Goal: Task Accomplishment & Management: Complete application form

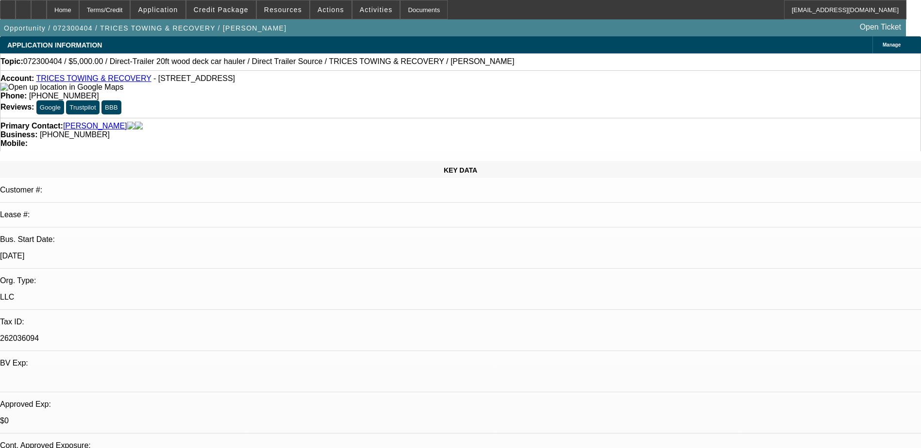
select select "0"
select select "3"
select select "0.1"
select select "4"
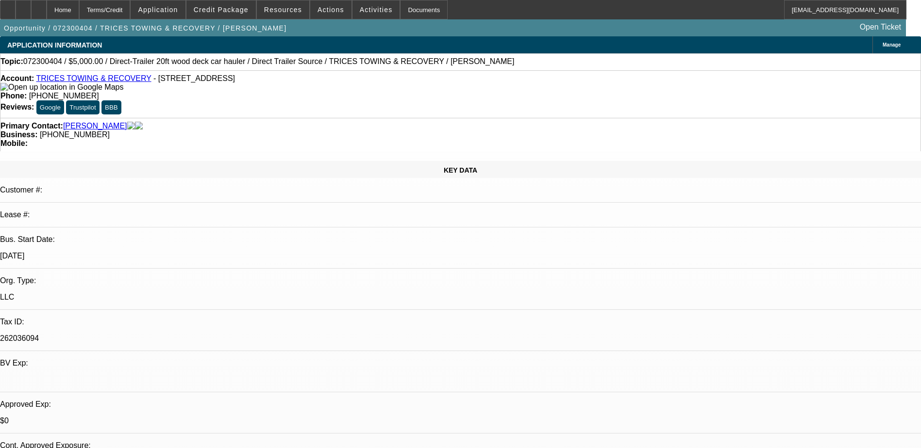
select select "0"
select select "3"
select select "0.1"
select select "4"
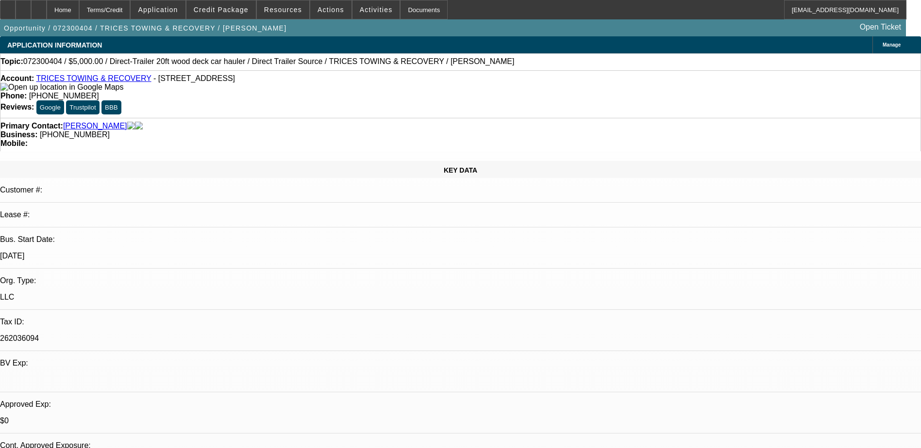
click at [83, 82] on link "TRICES TOWING & RECOVERY" at bounding box center [93, 78] width 115 height 8
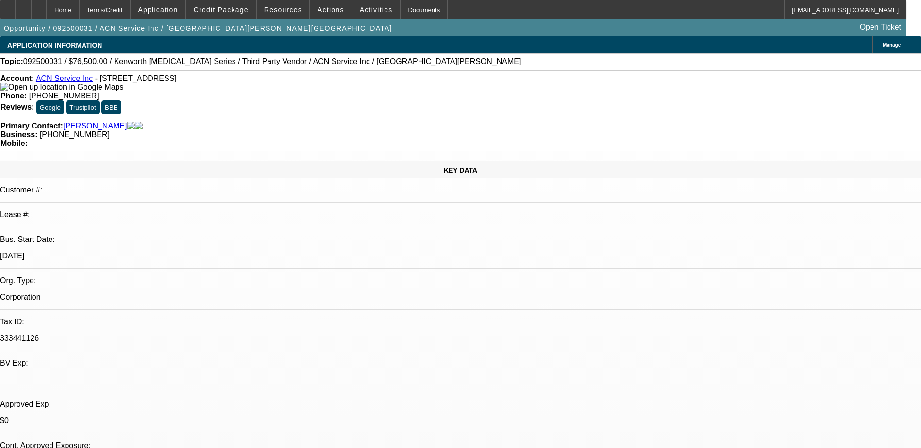
select select "0"
select select "4"
select select "0.15"
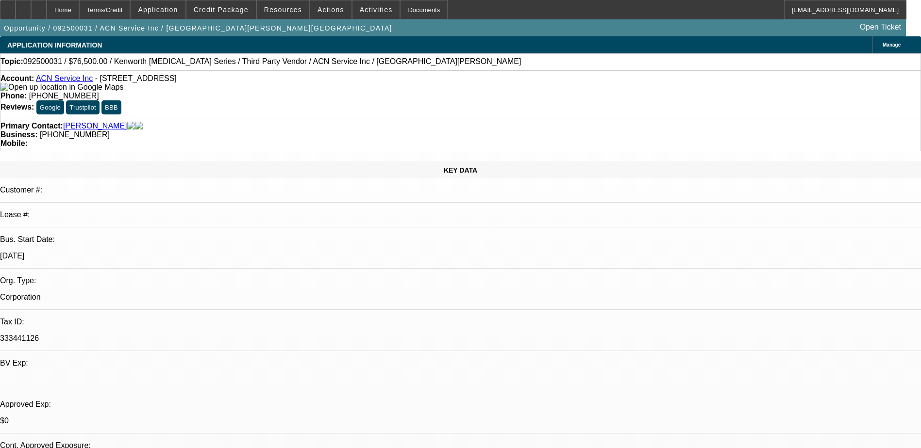
select select "2"
select select "0.1"
select select "4"
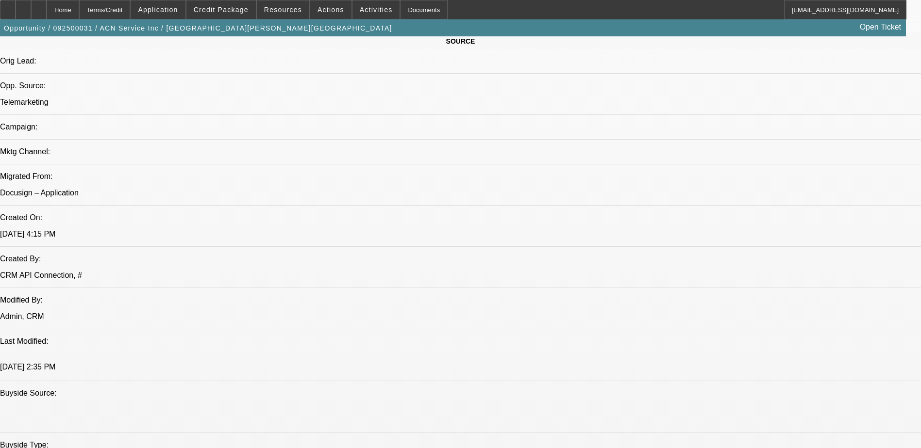
scroll to position [39, 0]
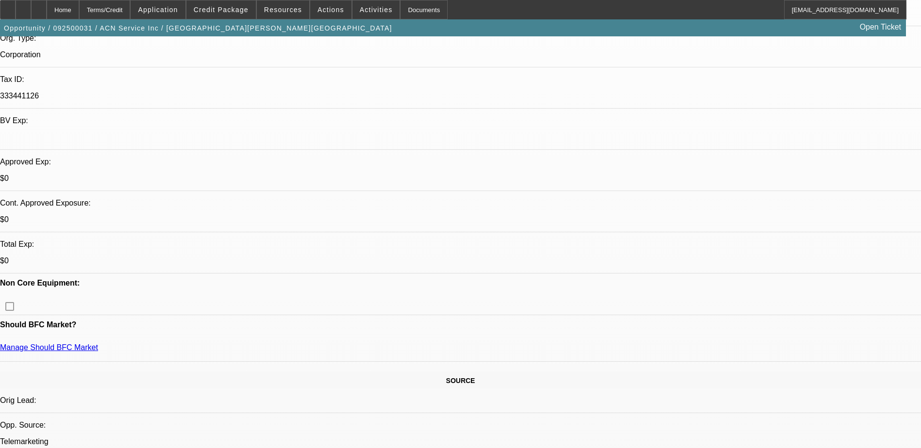
scroll to position [0, 0]
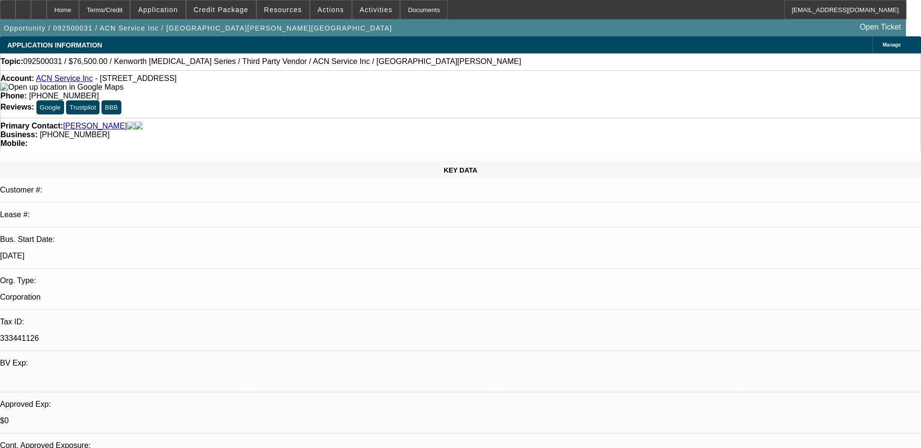
click at [67, 82] on link "ACN Service Inc" at bounding box center [64, 78] width 57 height 8
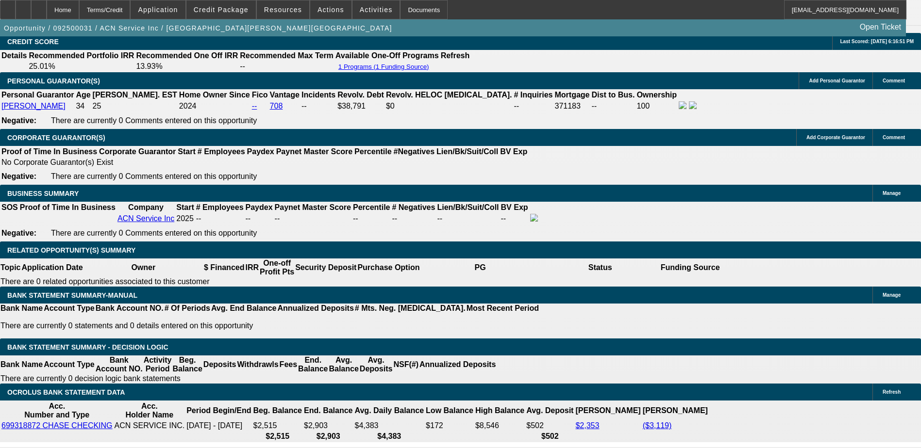
scroll to position [1407, 0]
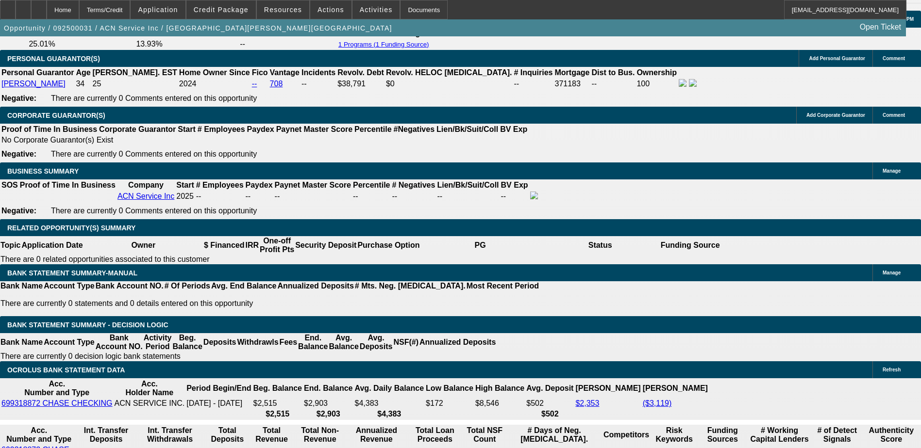
select select "0.1"
type input "$9,000.00"
type input "UNKNOWN"
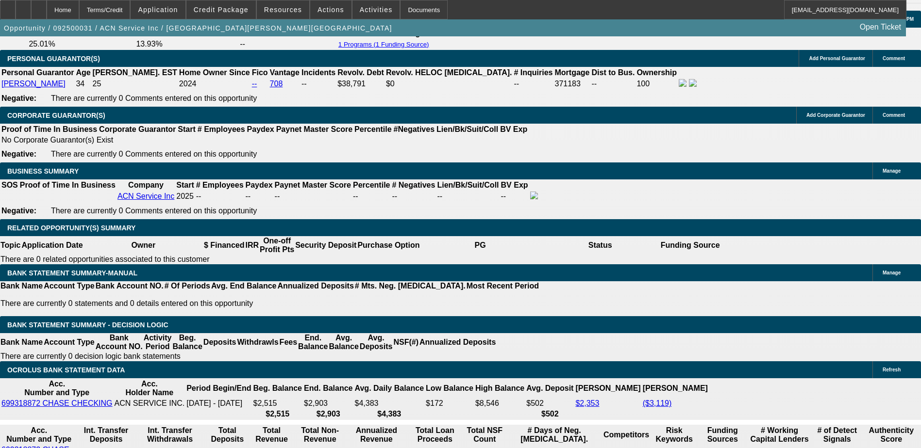
select select "2"
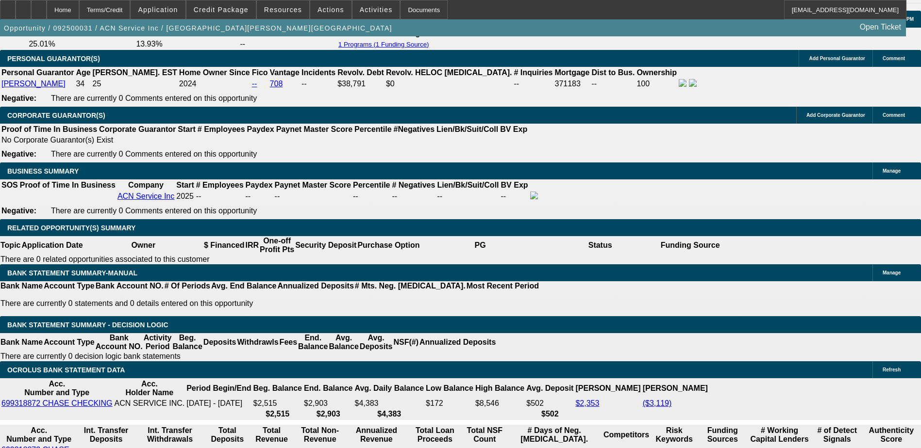
select select "1.5"
type input "$3,102.27"
select select "2"
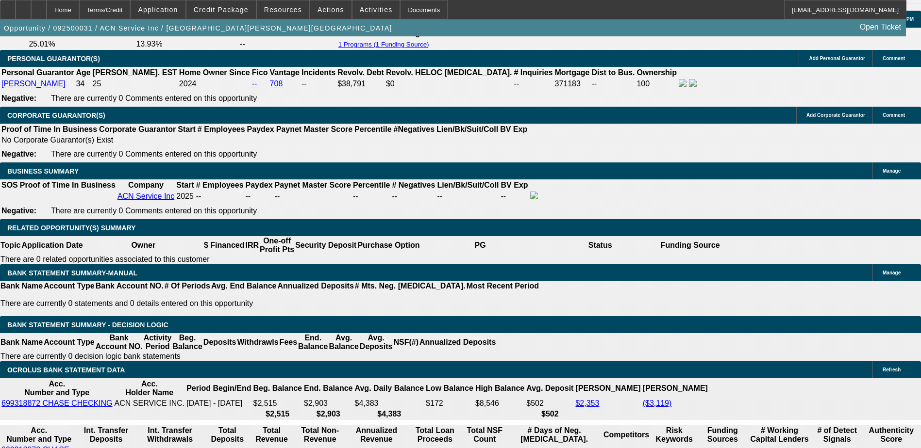
type input "$4,136.36"
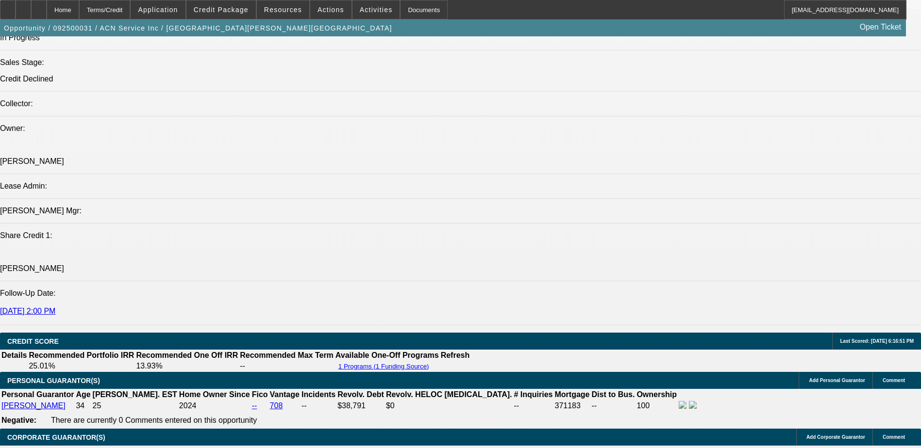
scroll to position [1116, 0]
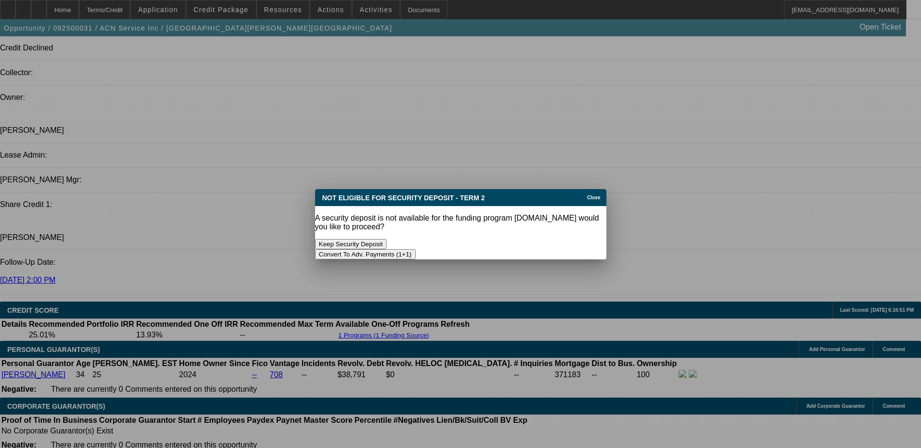
scroll to position [0, 0]
click at [415, 249] on button "Convert To Adv. Payments (1+1)" at bounding box center [365, 254] width 100 height 10
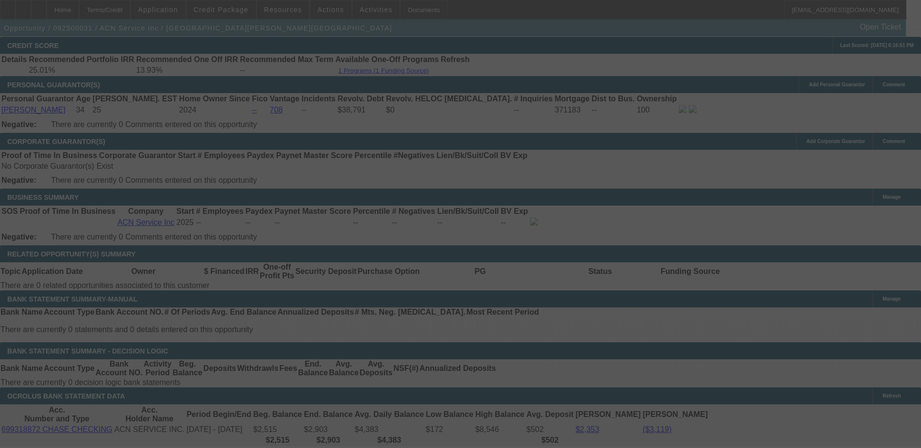
scroll to position [1456, 0]
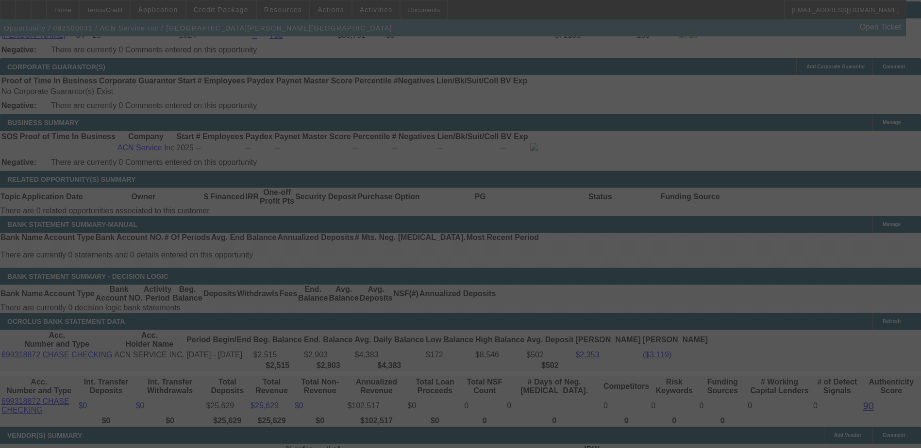
select select "0"
select select "0.1"
select select "4"
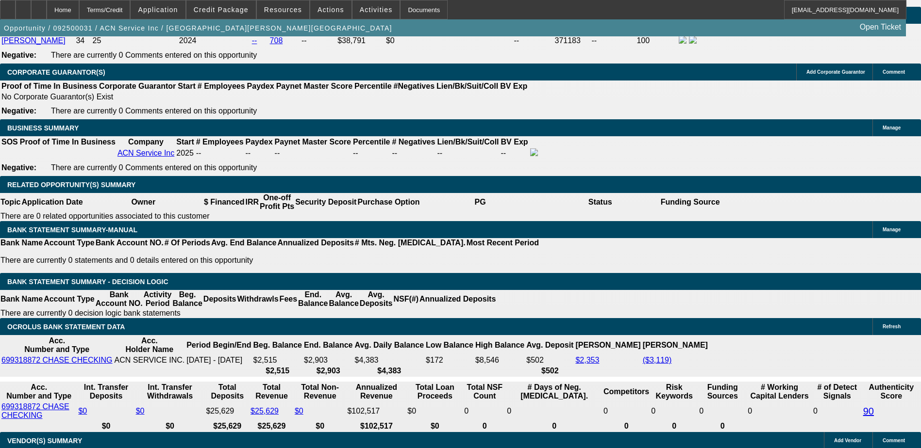
type input "UNKNOWN"
type input "2"
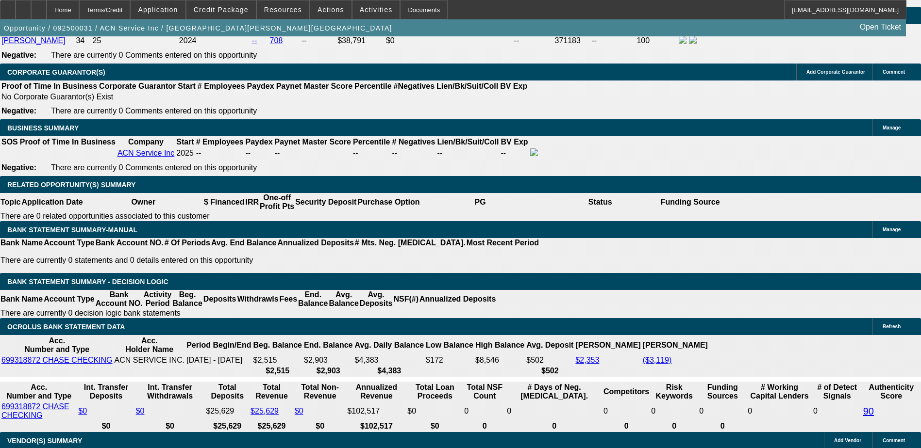
type input "$25,878.36"
type input "54"
type input "$6.21"
type input "54"
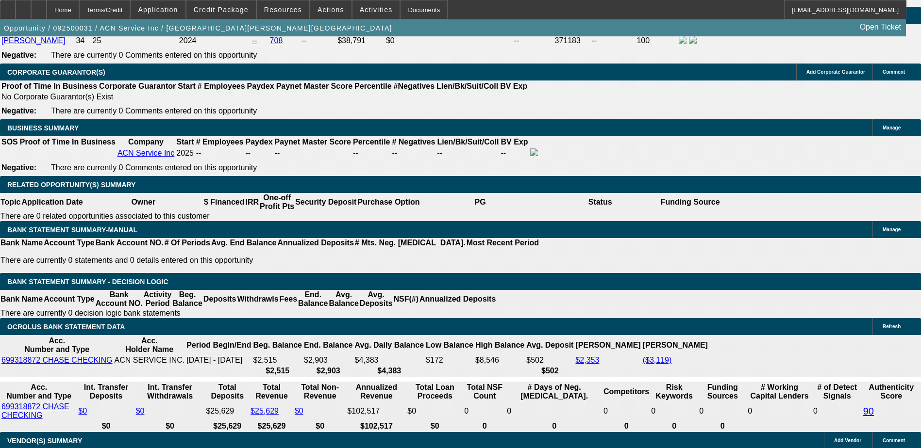
type input "2"
type input "$968.99"
type input "28"
type input "$1,638.09"
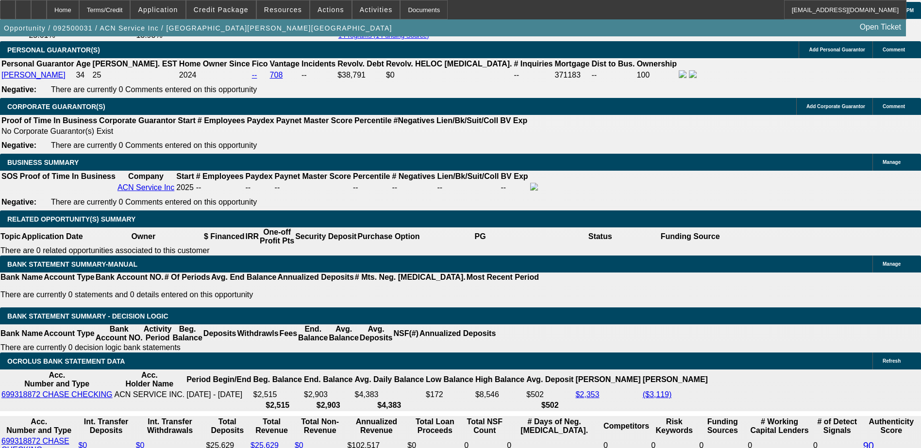
scroll to position [1305, 0]
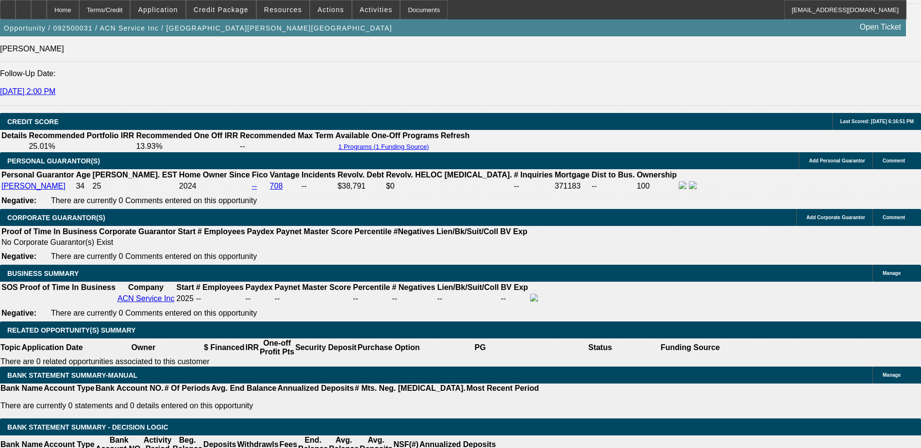
type input "28"
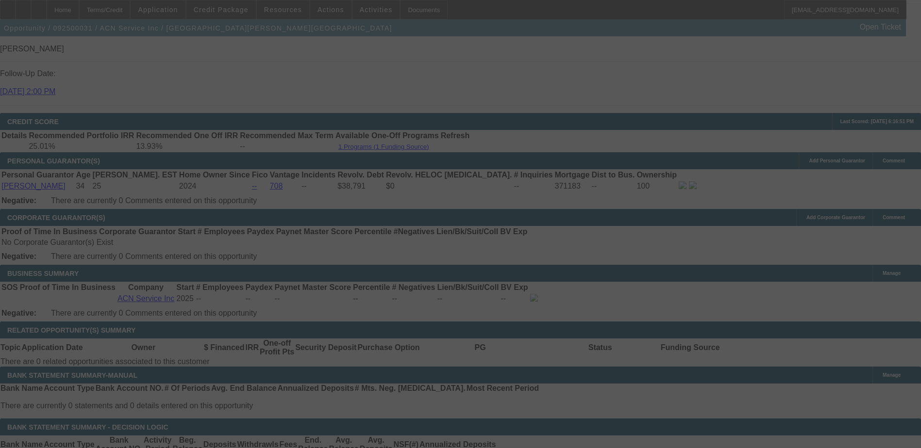
scroll to position [1353, 0]
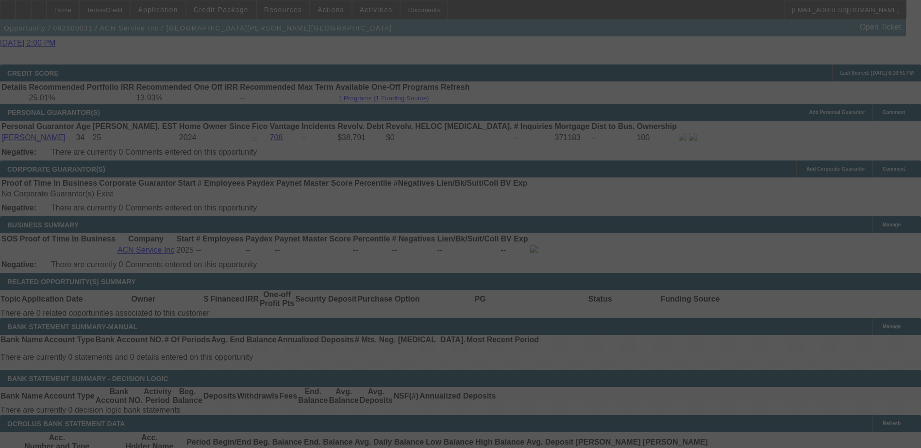
select select "0"
select select "0.1"
select select "4"
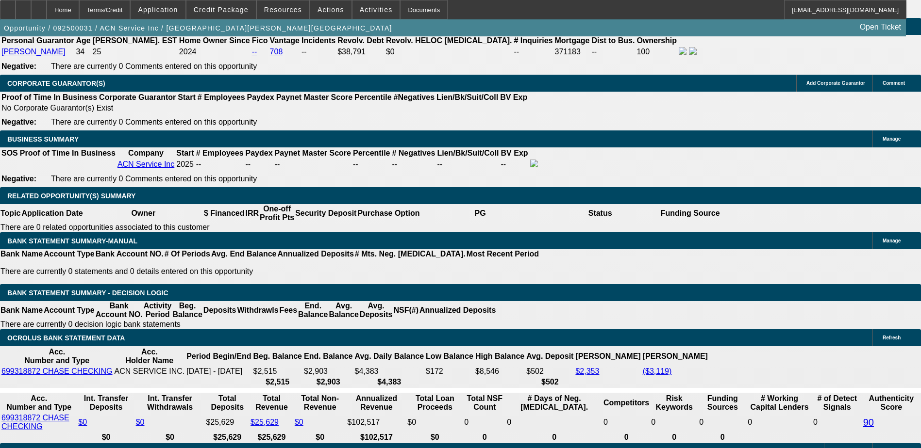
scroll to position [1450, 0]
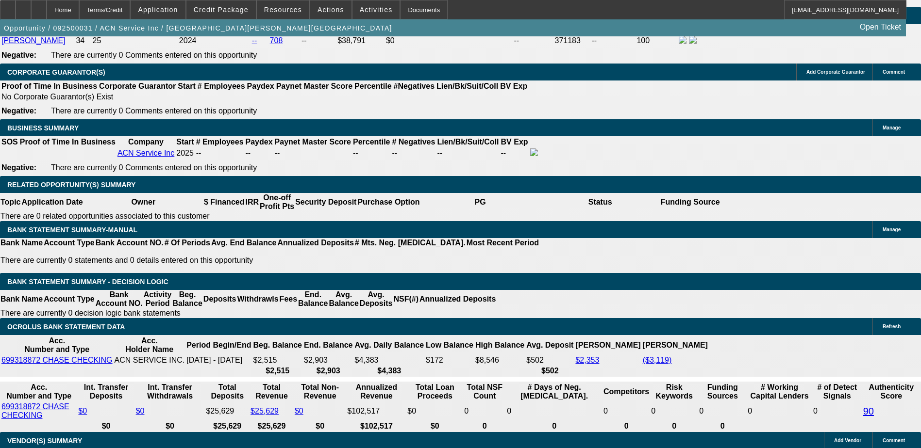
type input "UNKNOWN"
type input "2"
type input "$968.99"
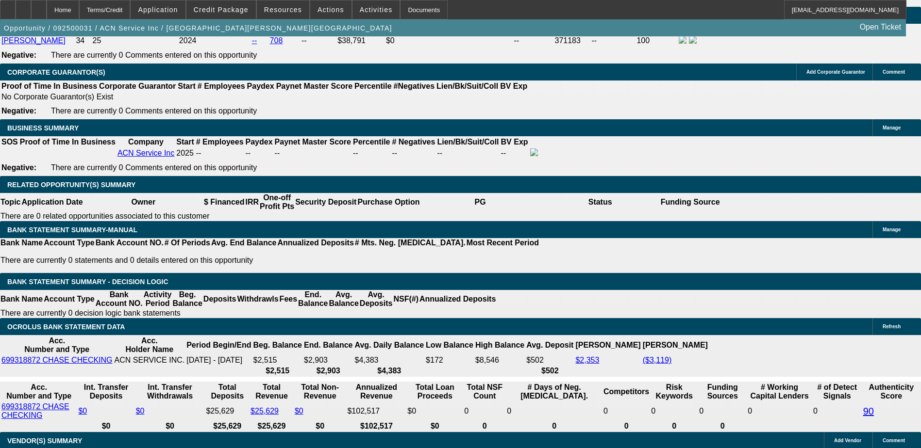
type input "26"
type input "$1,579.82"
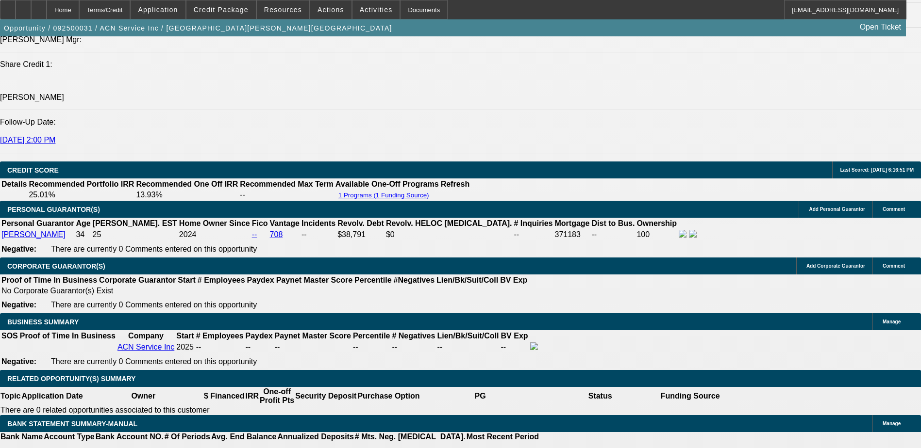
type input "26"
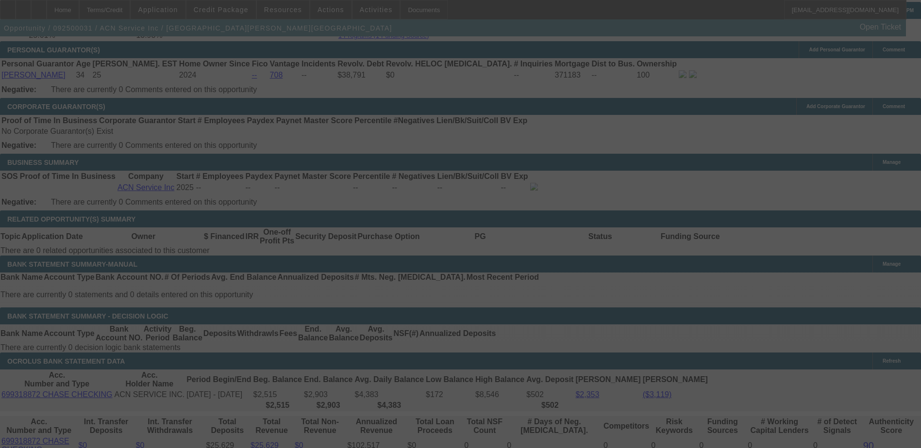
scroll to position [1499, 0]
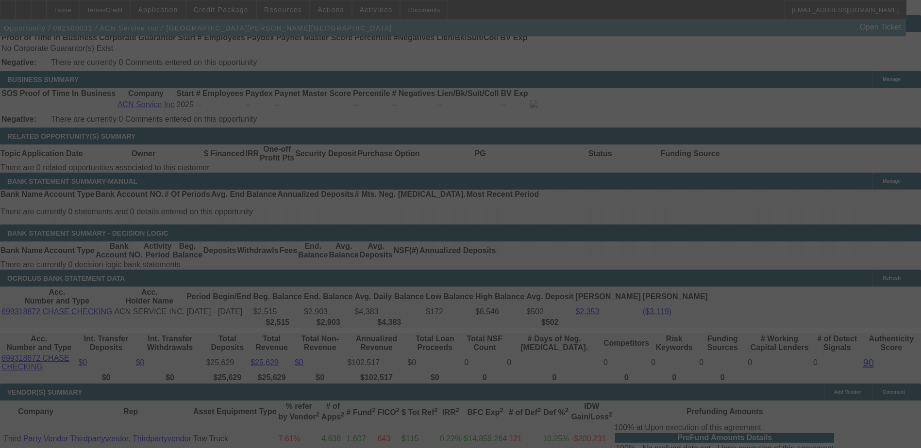
select select "0"
select select "0.1"
select select "4"
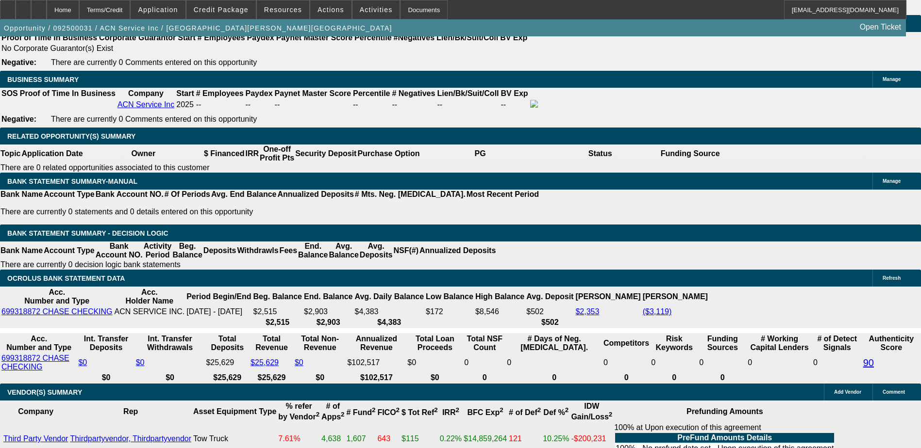
type input "26."
type input "UNKNOWN"
type input "26.6"
type input "$1,597.19"
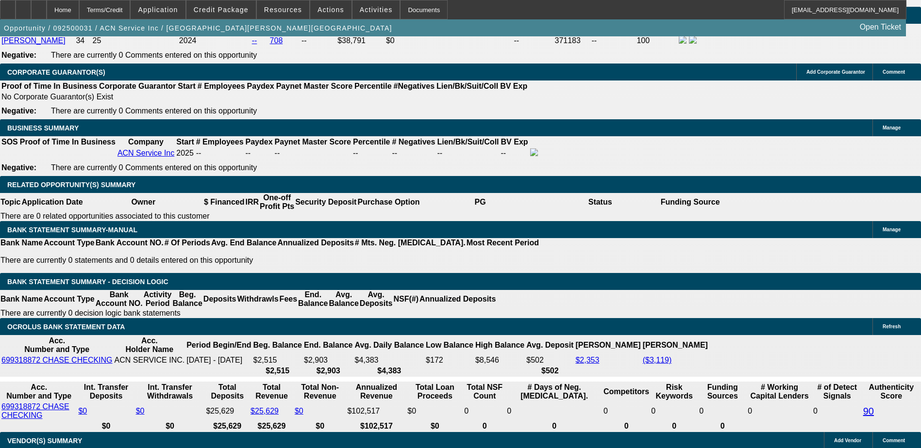
scroll to position [1353, 0]
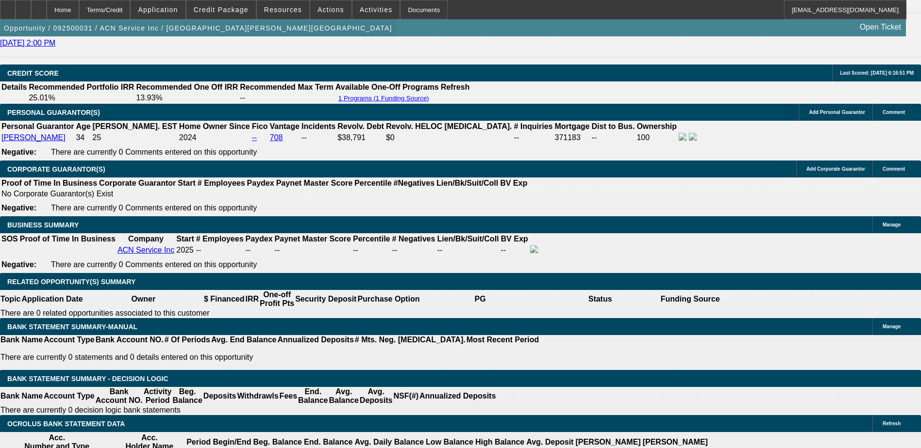
type input "26.6"
click at [132, 38] on span "button" at bounding box center [198, 27] width 396 height 23
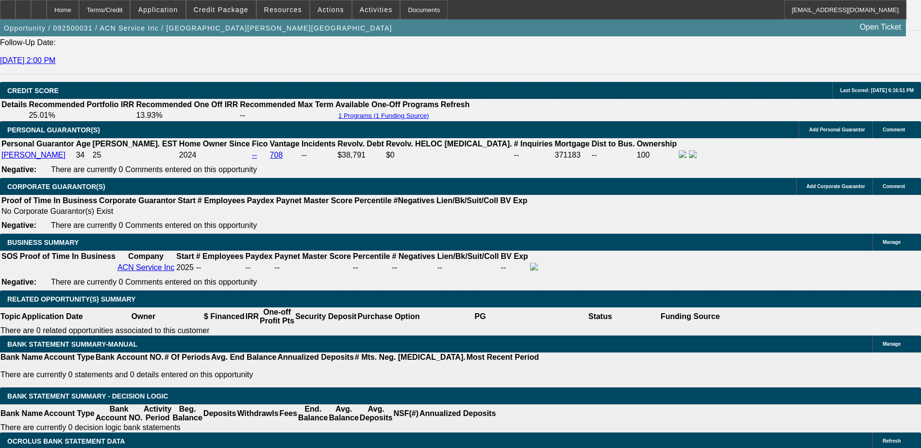
scroll to position [1305, 0]
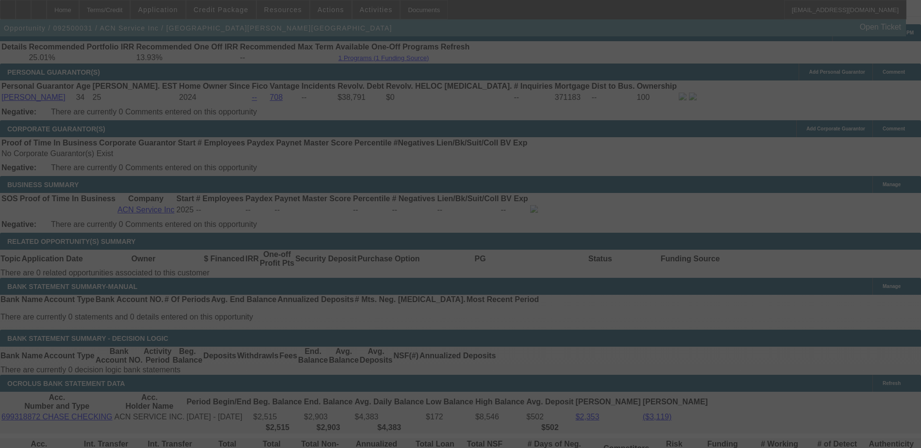
scroll to position [1499, 0]
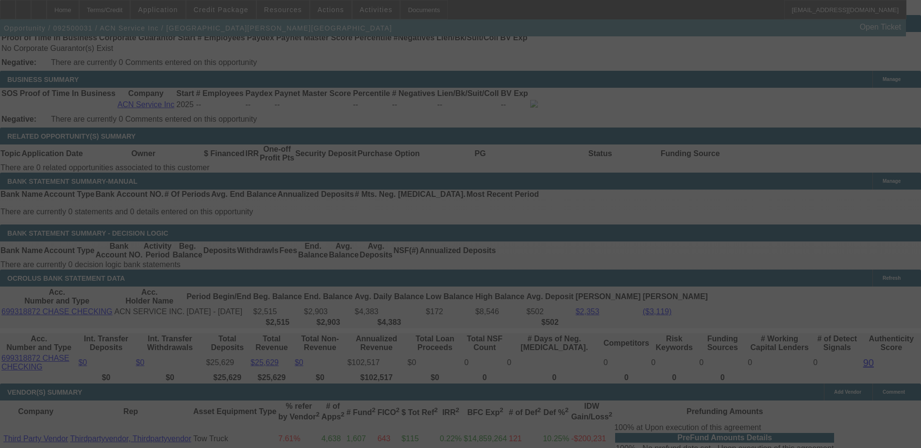
select select "0"
select select "0.1"
select select "4"
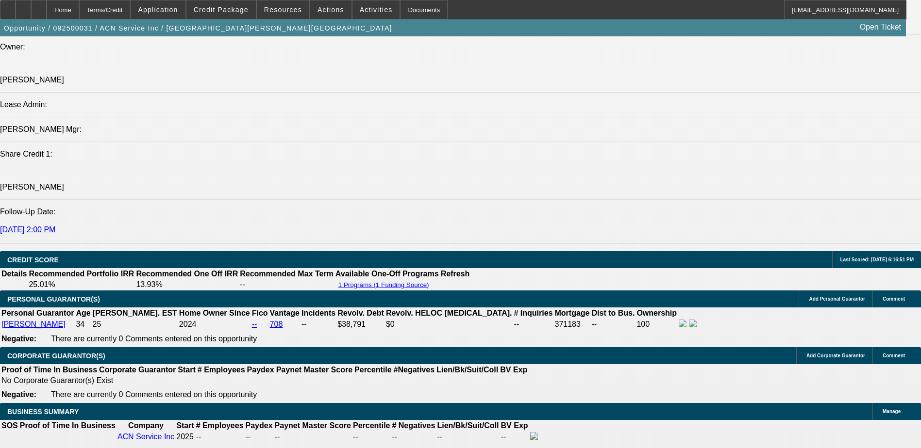
scroll to position [1062, 0]
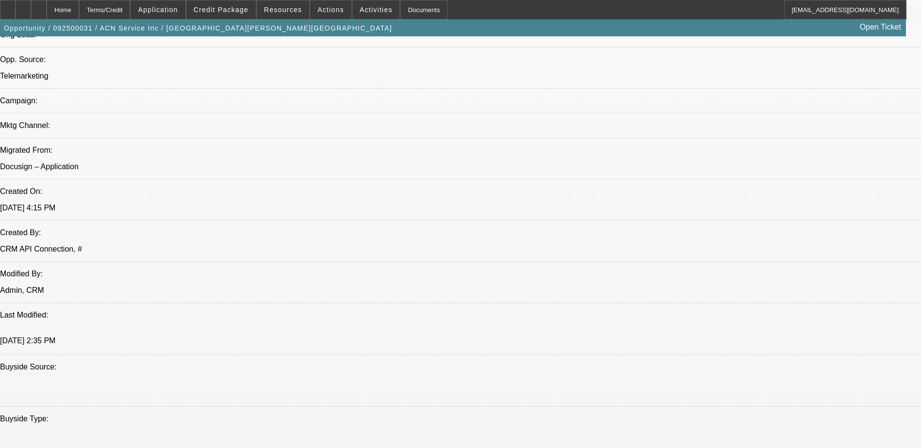
scroll to position [528, 0]
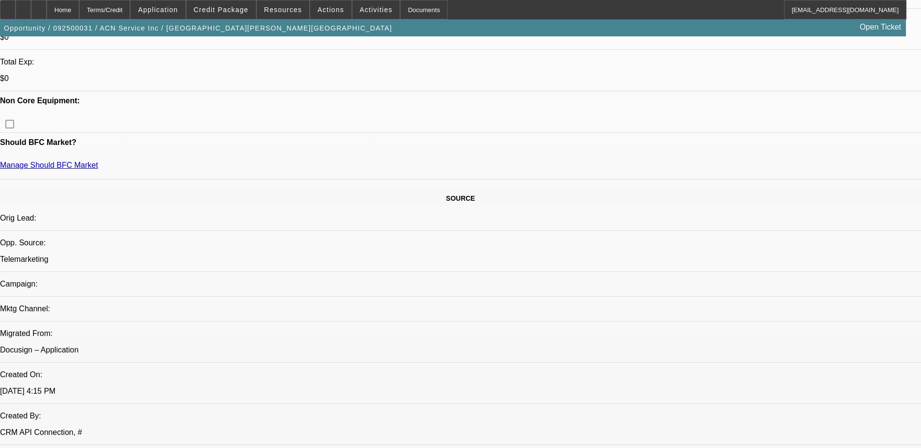
scroll to position [286, 0]
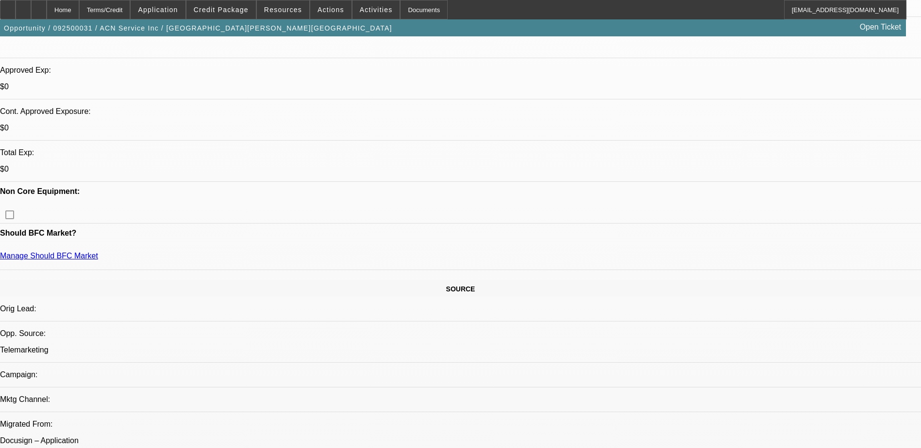
scroll to position [49, 0]
drag, startPoint x: 691, startPoint y: 361, endPoint x: 791, endPoint y: 424, distance: 118.2
copy td "[PERSON_NAME] currently operates two light-duty trucks and has identified a str…"
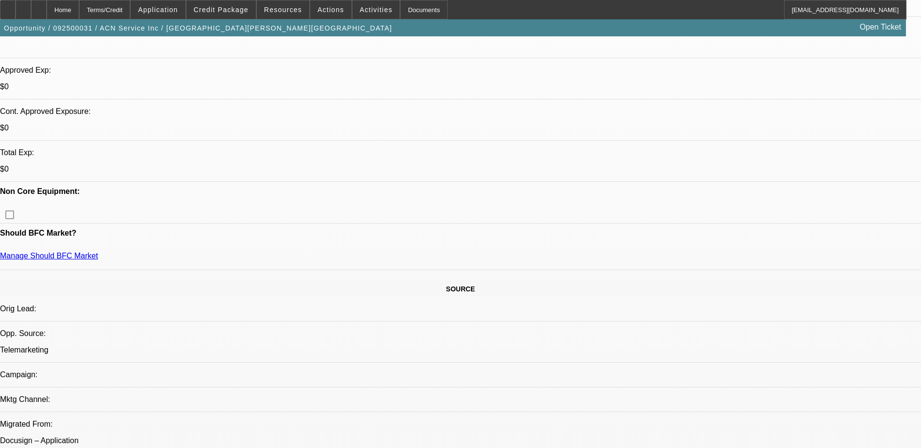
radio input "true"
paste textarea "[PERSON_NAME] currently operates two light-duty trucks and has identified a str…"
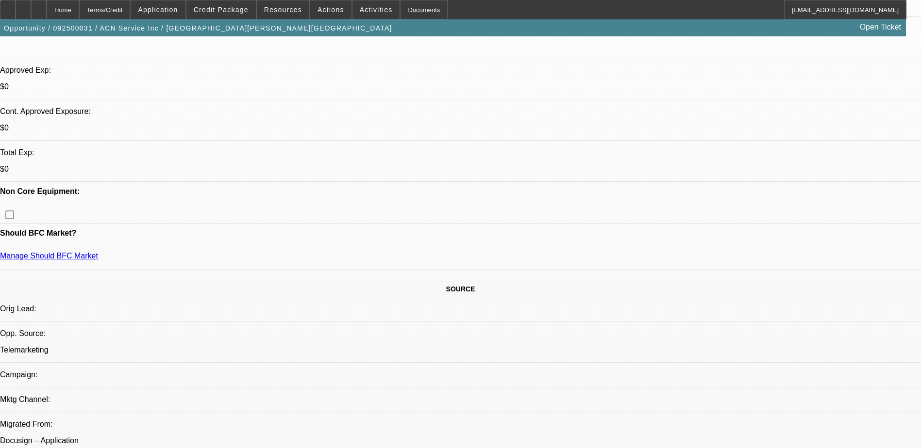
scroll to position [70, 0]
type textarea "[PERSON_NAME] currently operates two light-duty trucks and has identified a str…"
radio input "true"
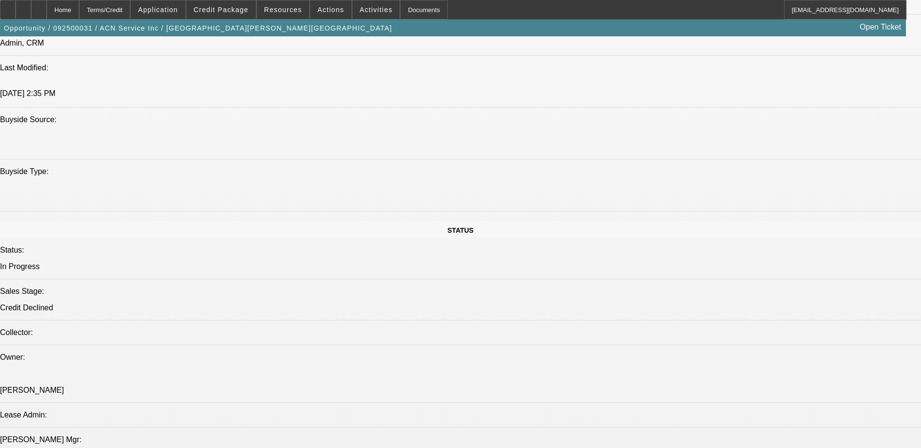
scroll to position [917, 0]
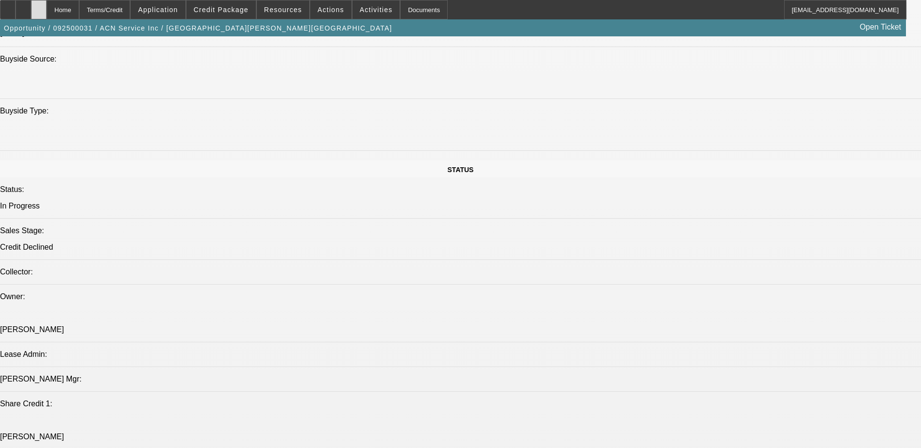
click at [47, 16] on div at bounding box center [39, 9] width 16 height 19
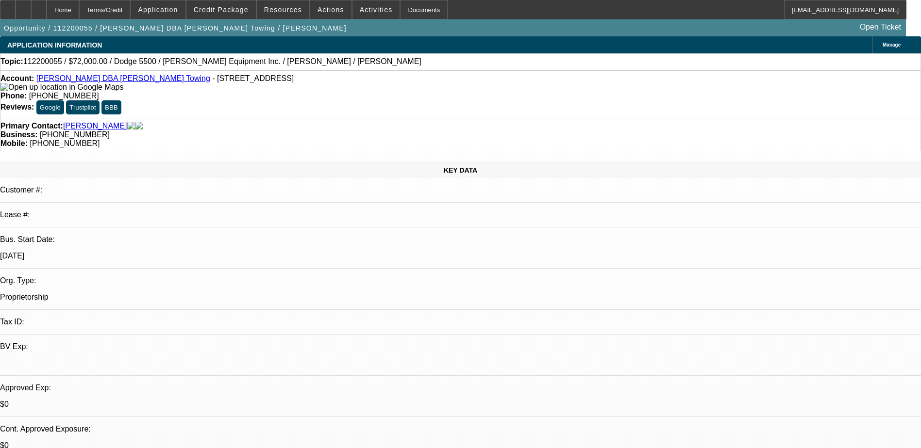
select select "0"
select select "2"
select select "0.1"
select select "4"
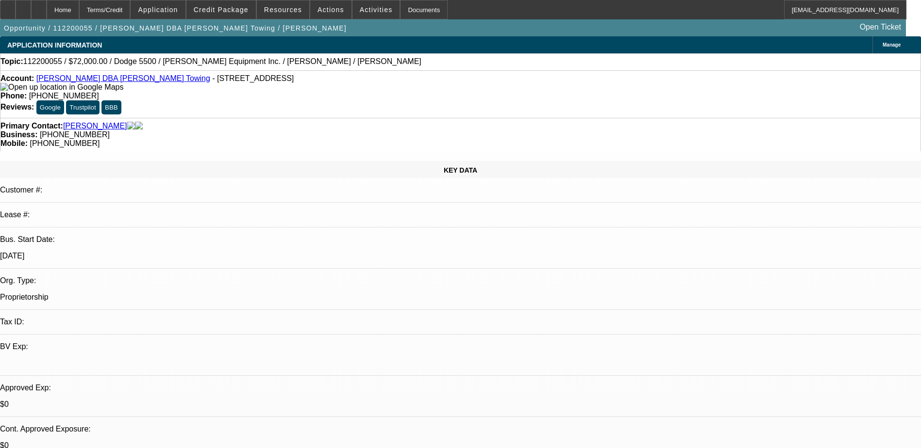
select select "0"
select select "2"
select select "0.1"
select select "4"
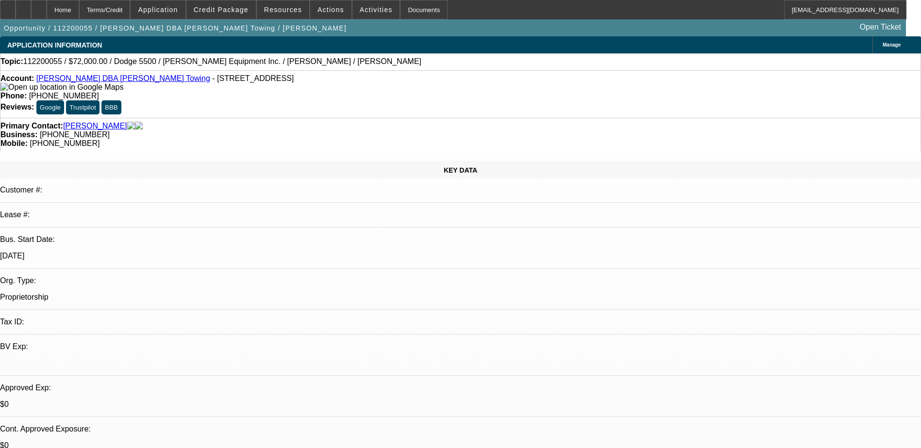
select select "0"
select select "2"
select select "0.1"
select select "4"
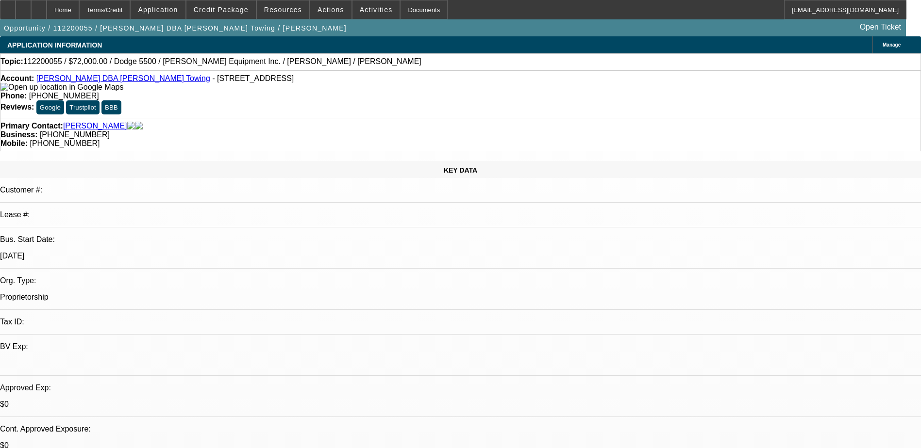
select select "0"
select select "2"
select select "0.1"
select select "4"
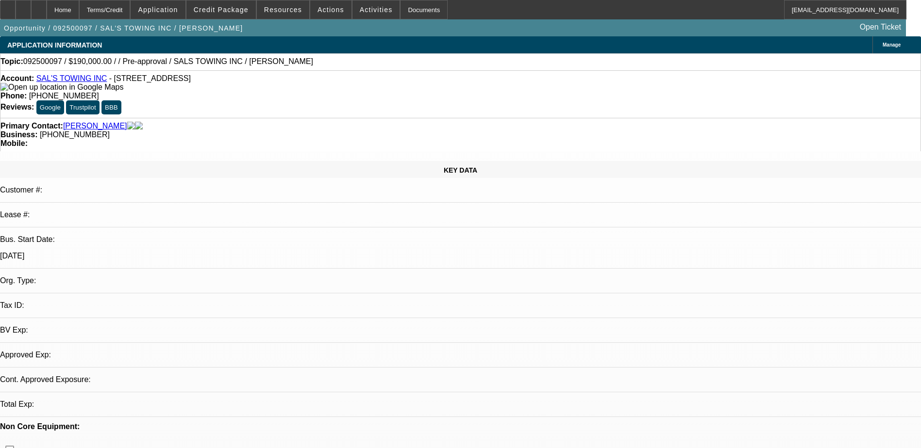
select select "0"
select select "0.1"
select select "1"
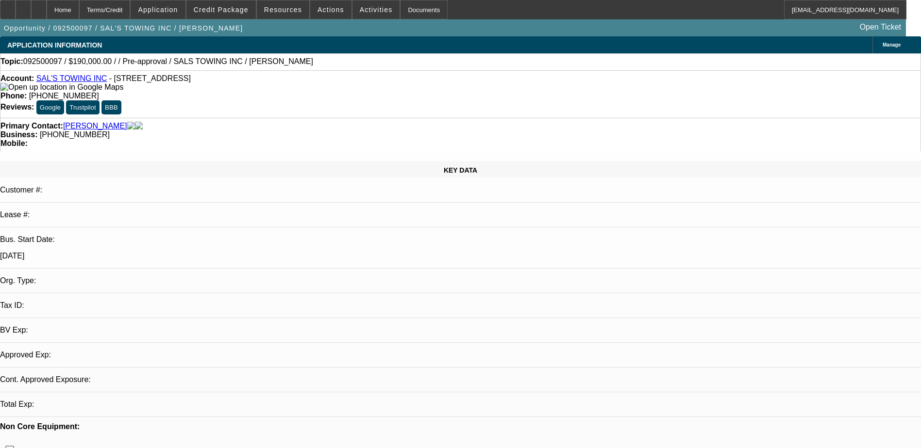
select select "4"
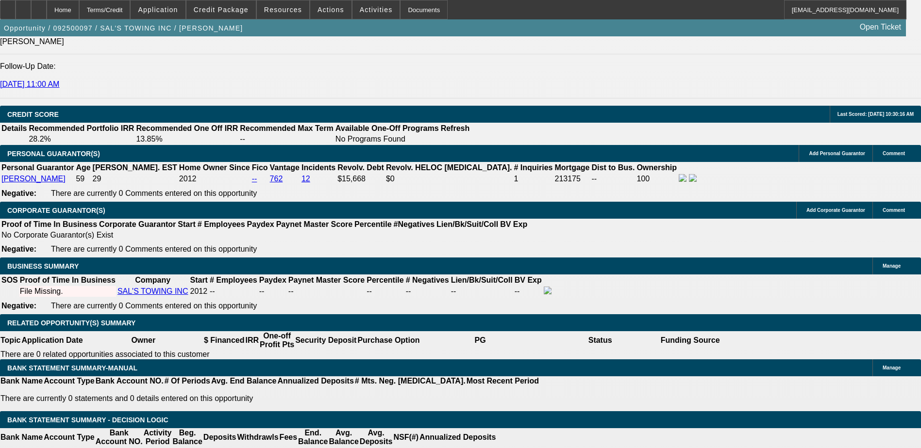
scroll to position [1262, 0]
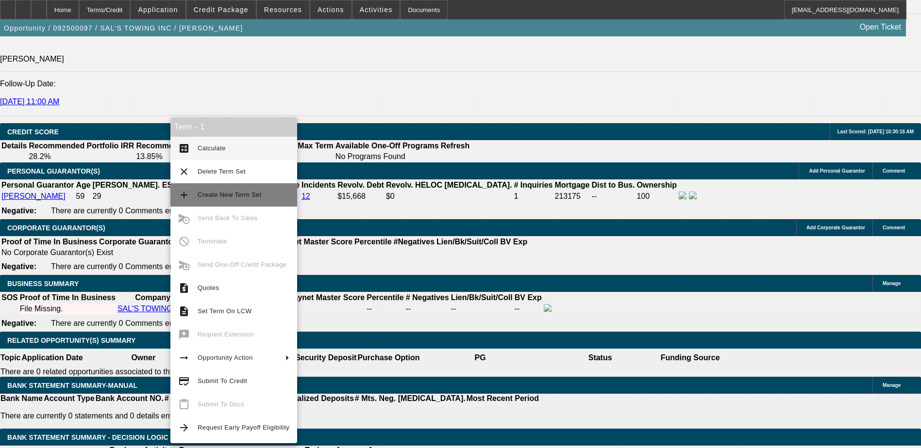
click at [242, 196] on span "Create New Term Set" at bounding box center [230, 194] width 64 height 7
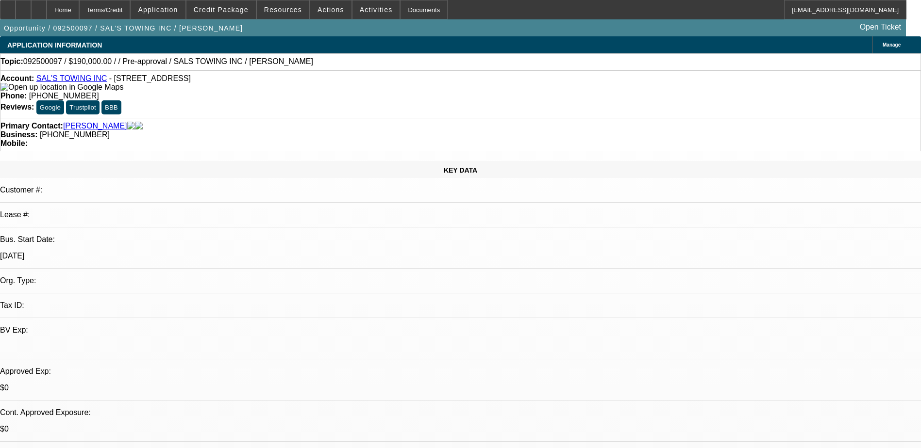
select select "0"
select select "0.1"
select select "0"
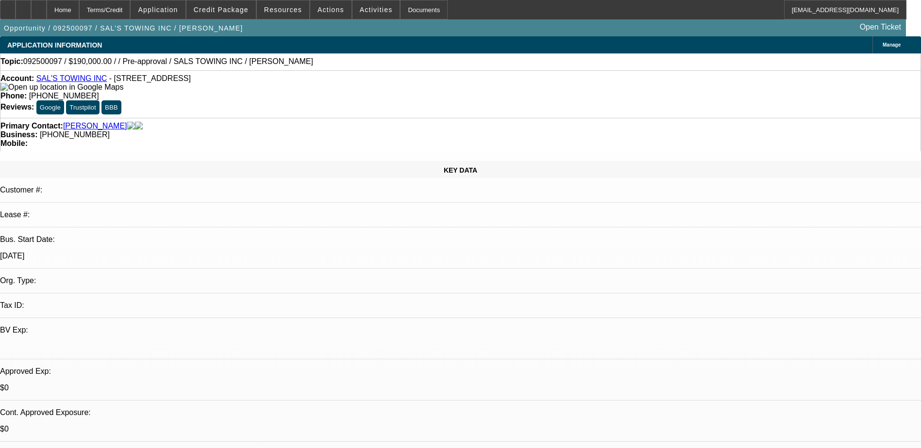
select select "0.1"
select select "1"
select select "4"
select select "1"
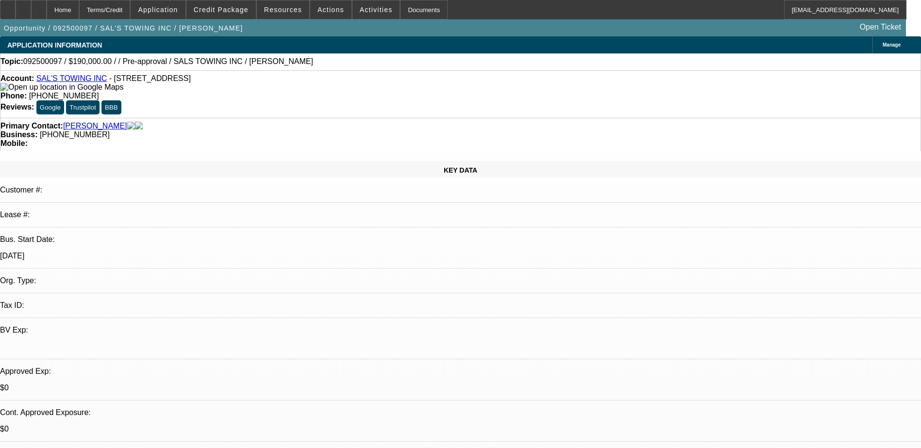
select select "1"
select select "4"
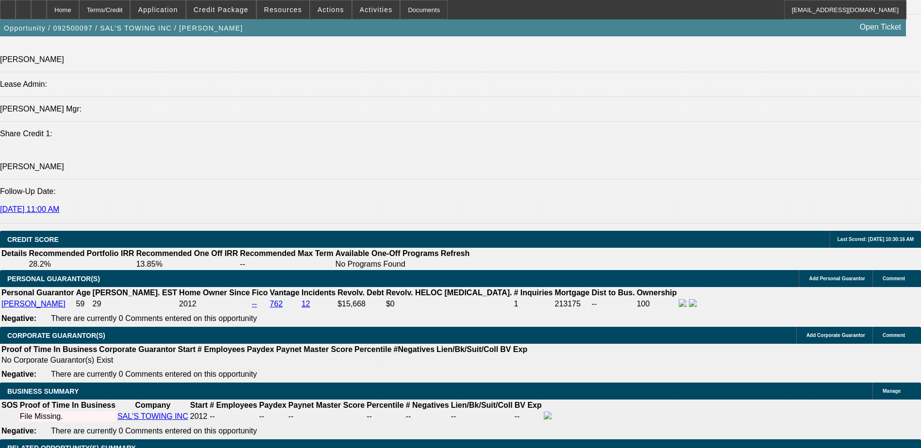
scroll to position [1310, 0]
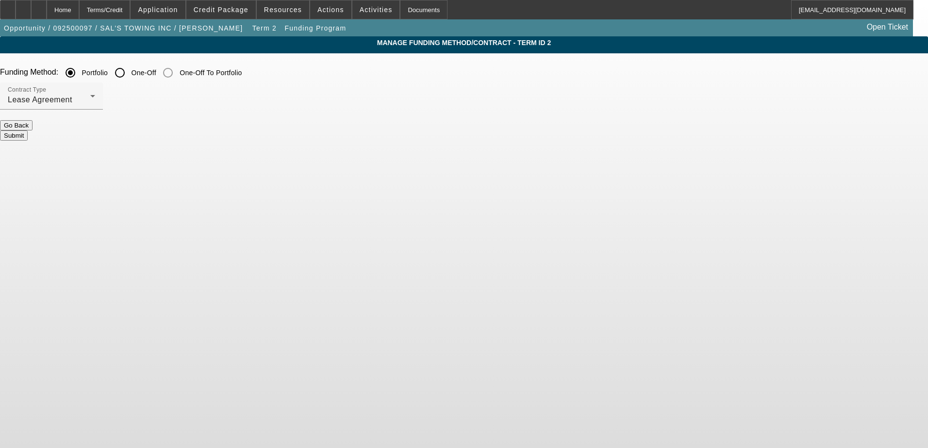
click at [156, 73] on label "One-Off" at bounding box center [143, 73] width 27 height 10
click at [130, 73] on input "One-Off" at bounding box center [119, 72] width 19 height 19
radio input "true"
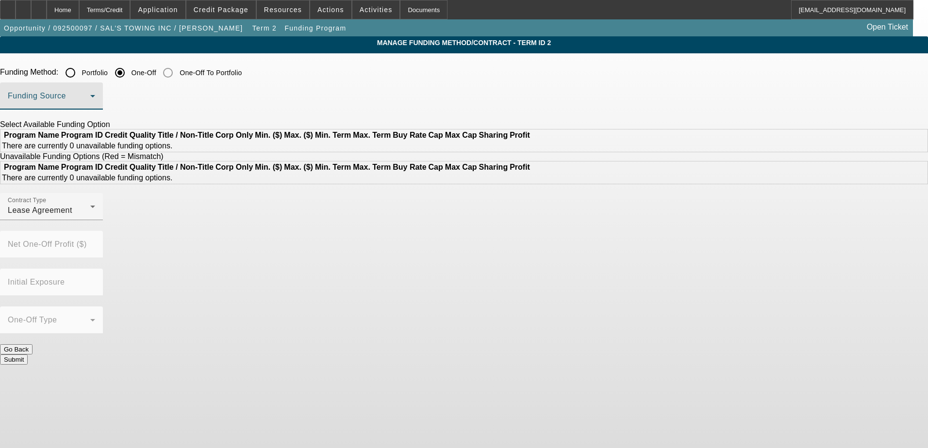
click at [90, 102] on span at bounding box center [49, 100] width 82 height 12
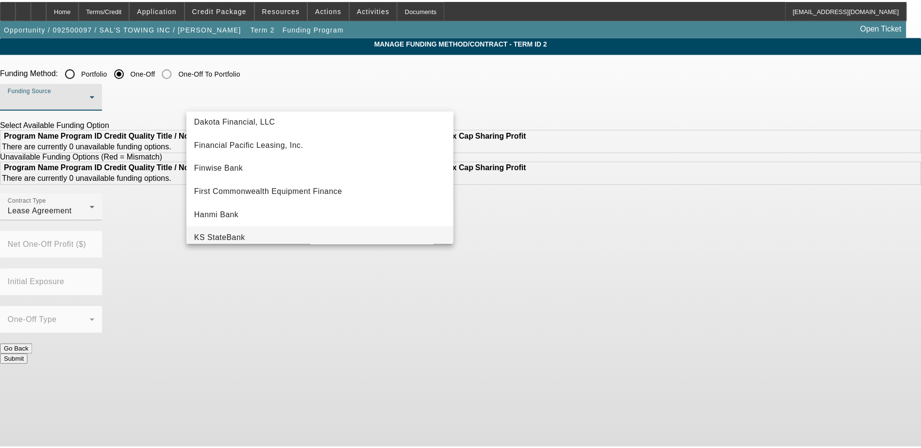
scroll to position [81, 0]
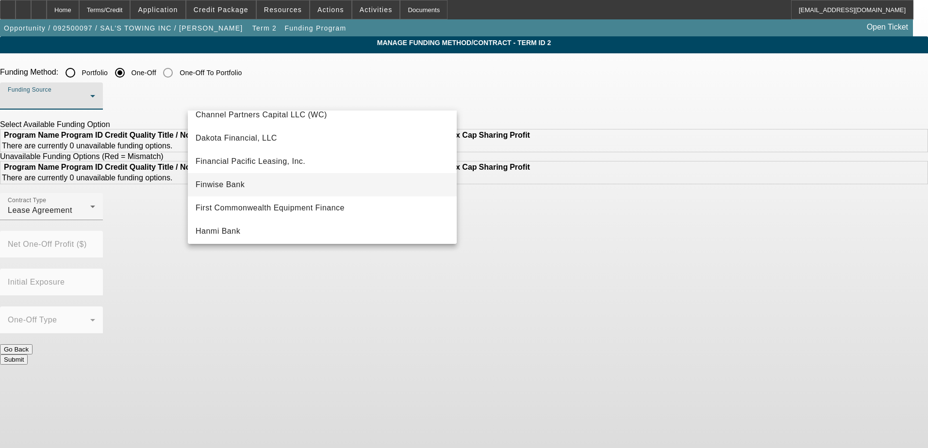
click at [241, 183] on span "Finwise Bank" at bounding box center [220, 185] width 49 height 12
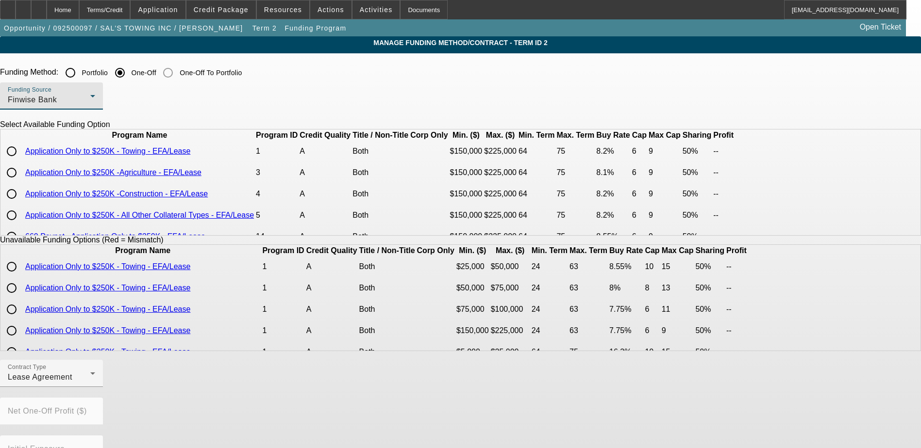
click at [21, 161] on input "radio" at bounding box center [11, 151] width 19 height 19
radio input "true"
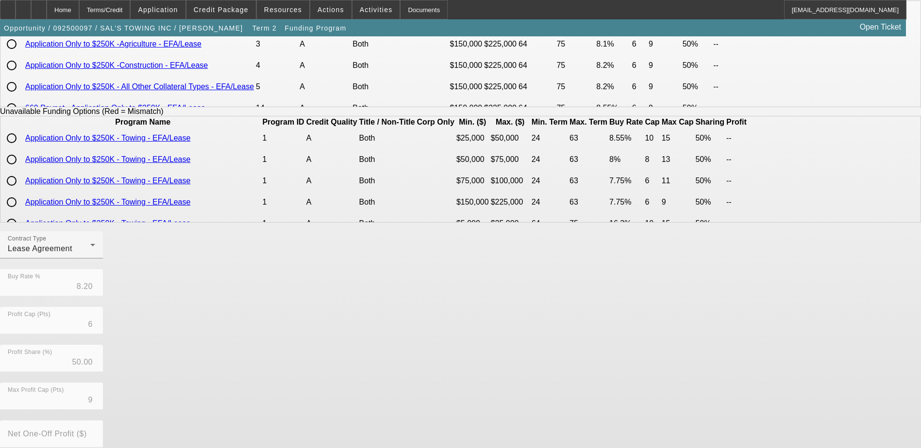
scroll to position [146, 0]
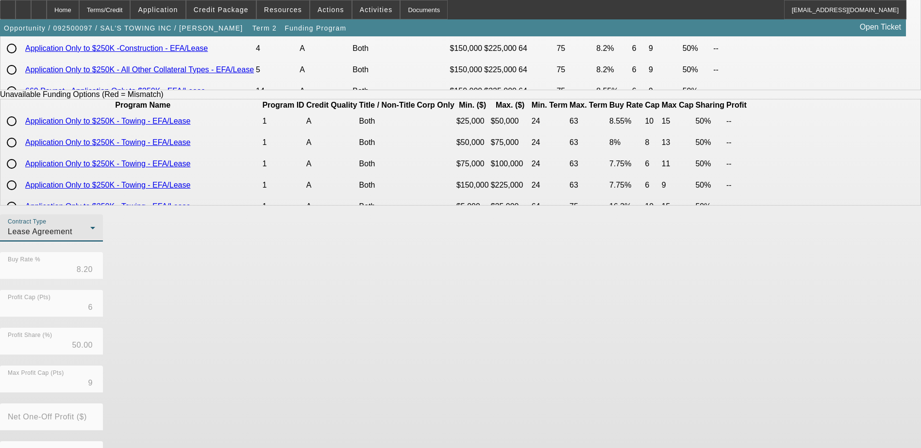
click at [90, 238] on div "Lease Agreement" at bounding box center [49, 232] width 82 height 12
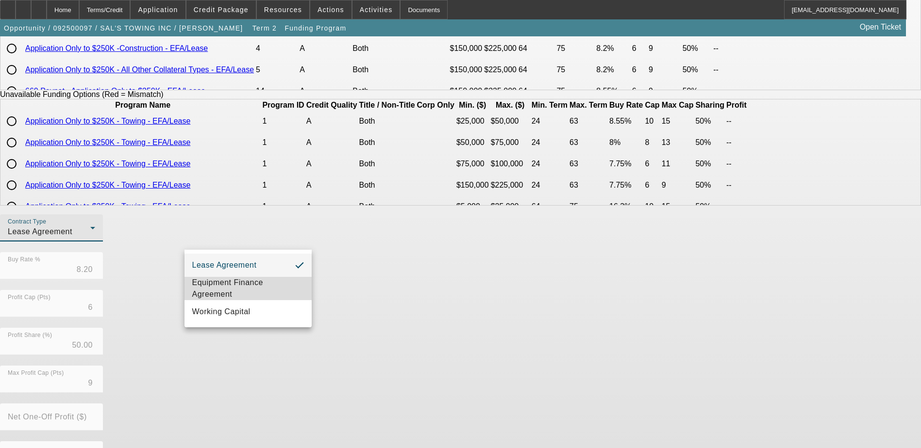
click at [263, 283] on span "Equipment Finance Agreement" at bounding box center [248, 288] width 112 height 23
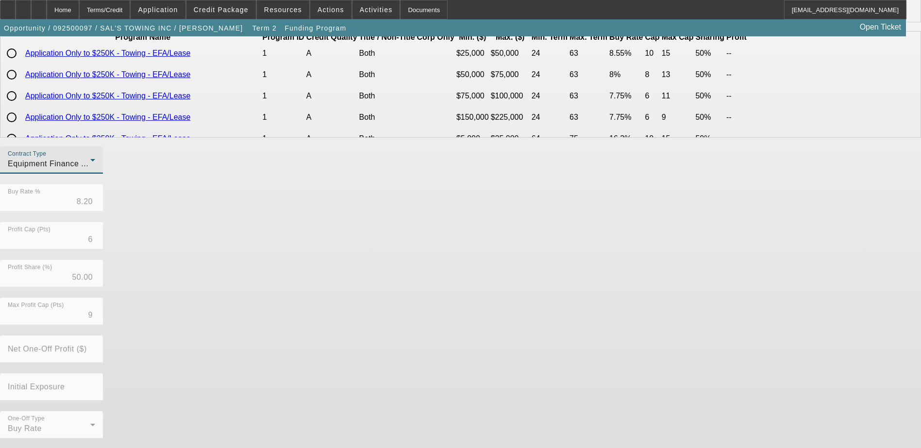
scroll to position [214, 0]
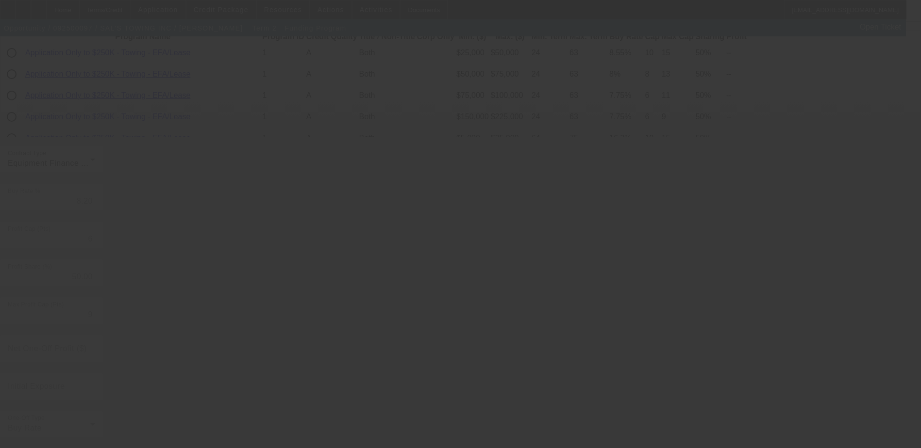
radio input "true"
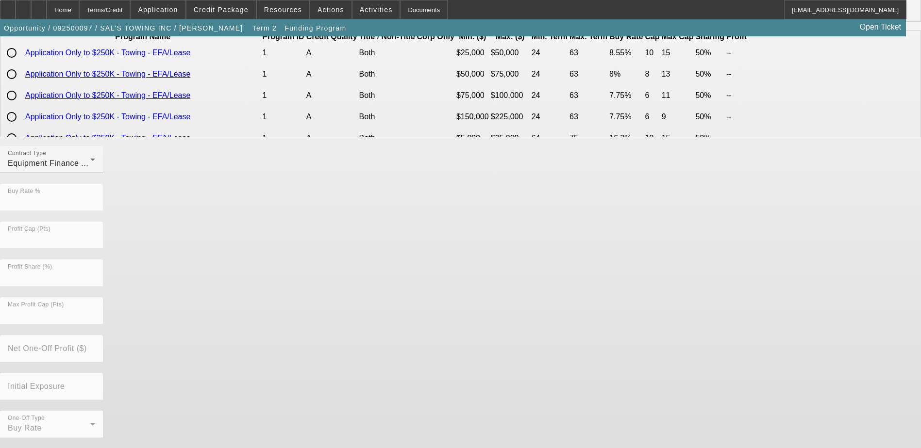
scroll to position [0, 0]
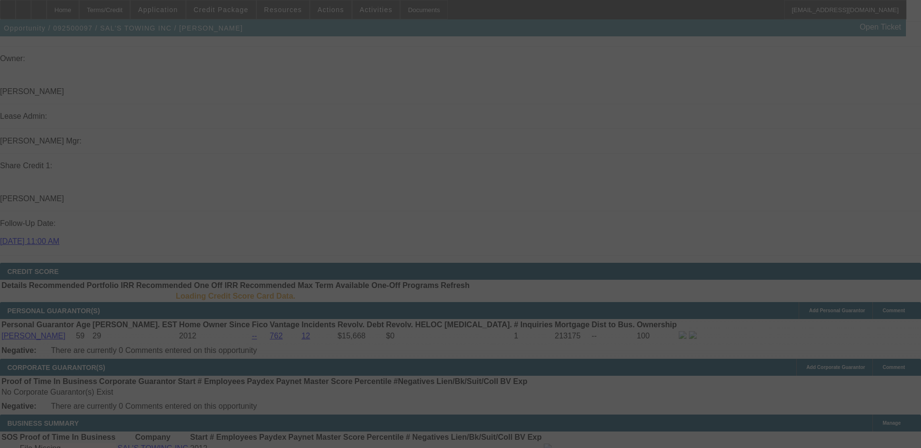
select select "0"
select select "6"
select select "0"
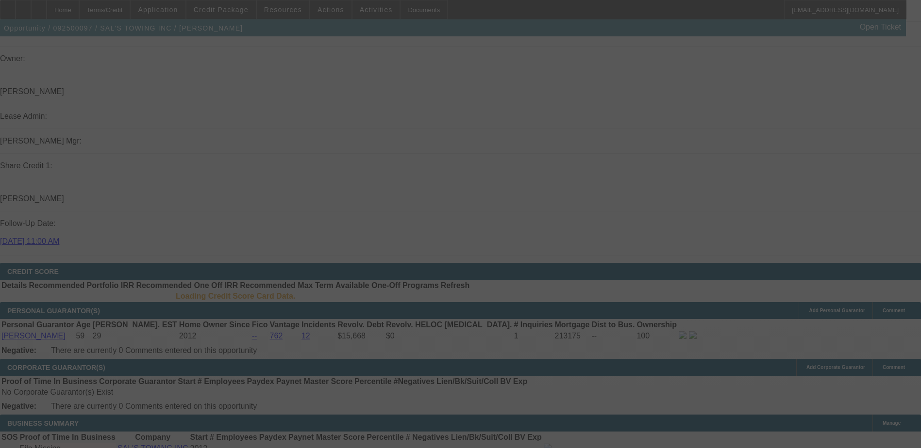
select select "0"
select select "0.1"
select select "4"
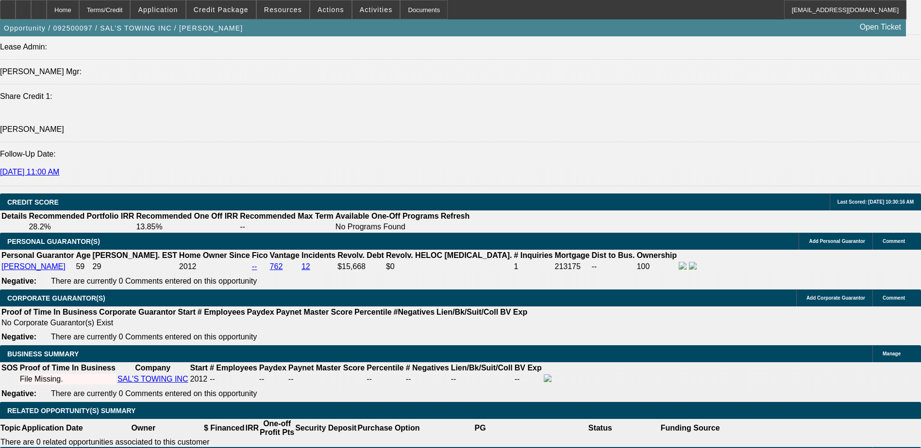
scroll to position [1277, 0]
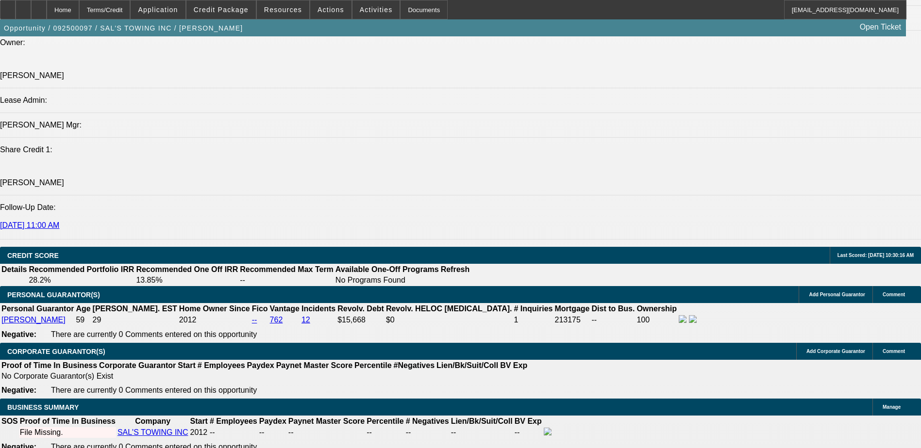
scroll to position [1229, 0]
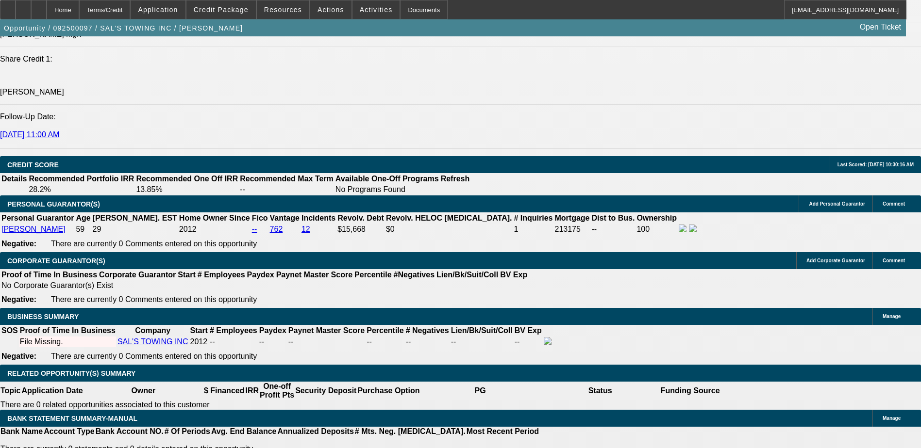
type input "1"
type input "UNKNOWN"
type input "$2,719.95"
type input "1.2"
type input "$2,736.35"
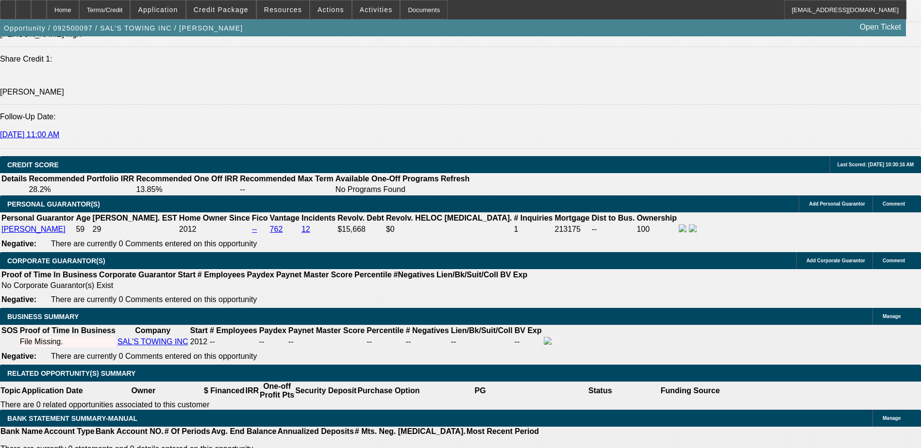
type input "1."
type input "$2,719.95"
type input "11.4"
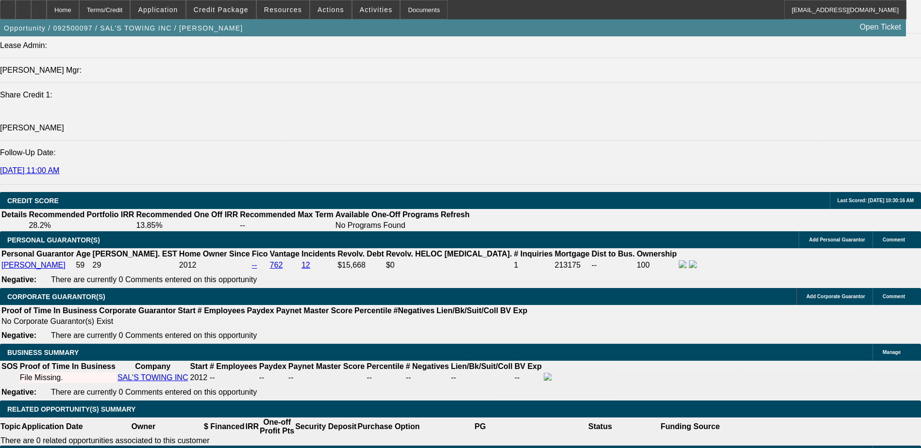
type input "$3,655.52"
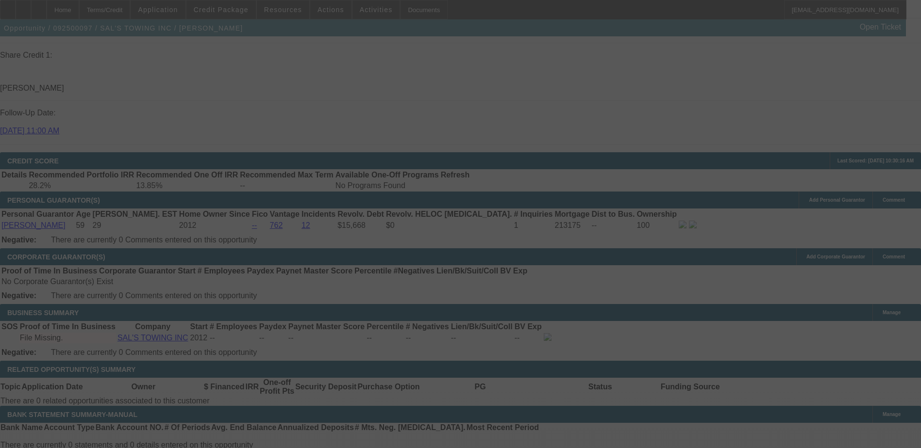
scroll to position [1326, 0]
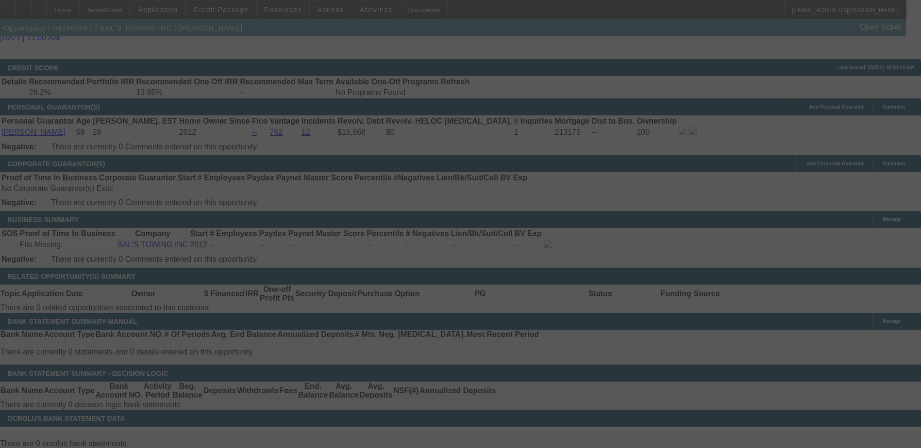
select select "0"
select select "6"
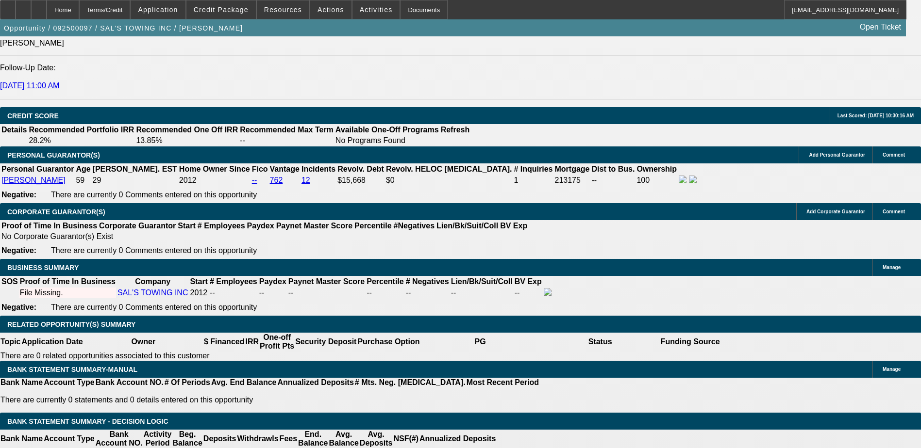
scroll to position [1277, 0]
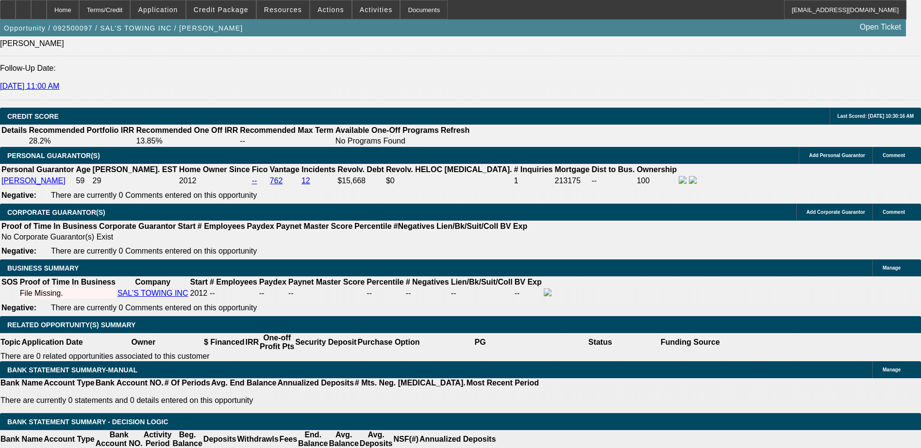
type input "UNKNOWN"
type input "11."
type input "$3,616.48"
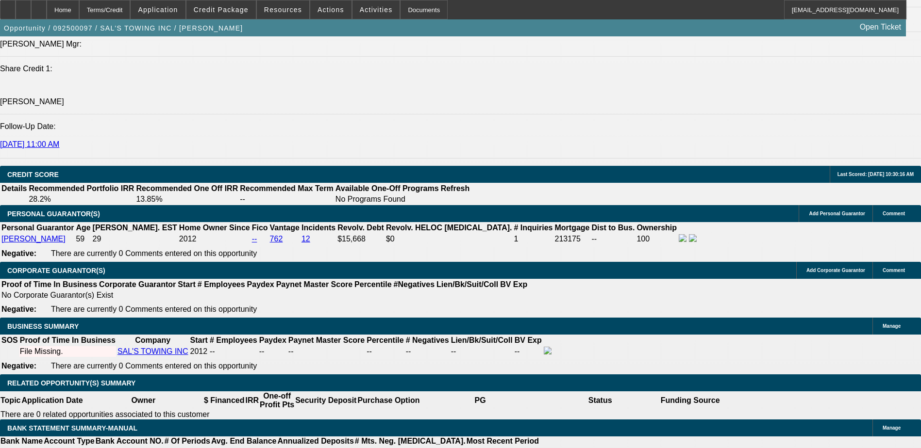
scroll to position [1132, 0]
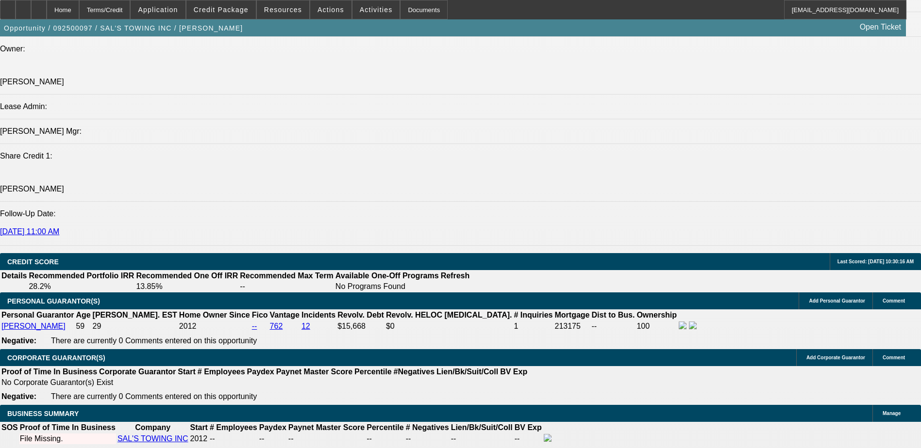
type input "11"
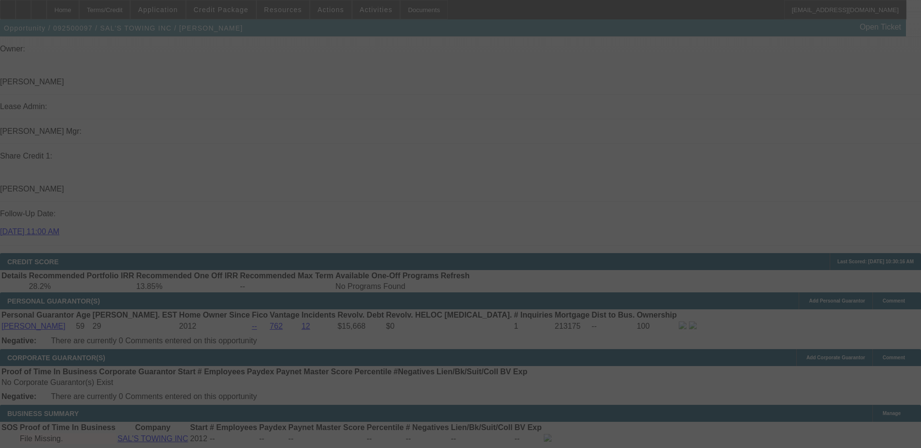
select select "0"
select select "6"
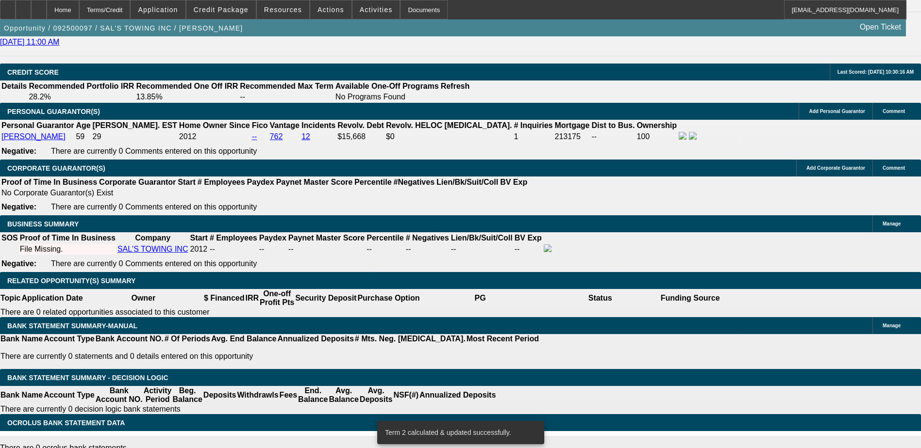
scroll to position [1326, 0]
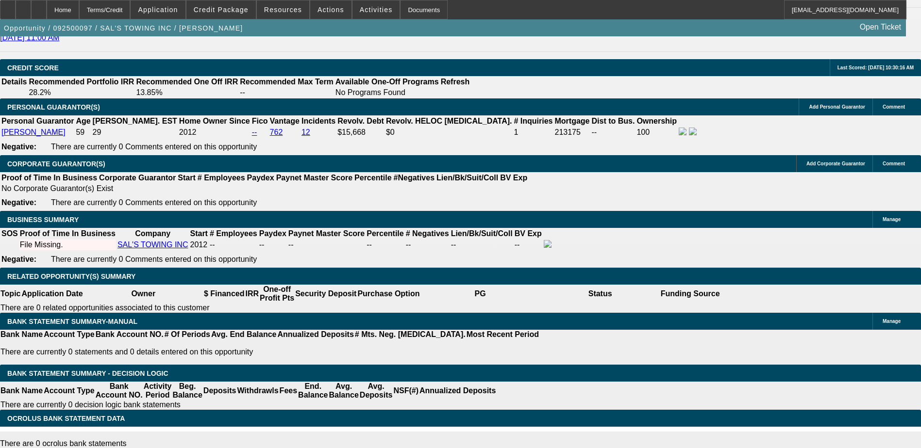
select select "2"
type input "UNKNOWN"
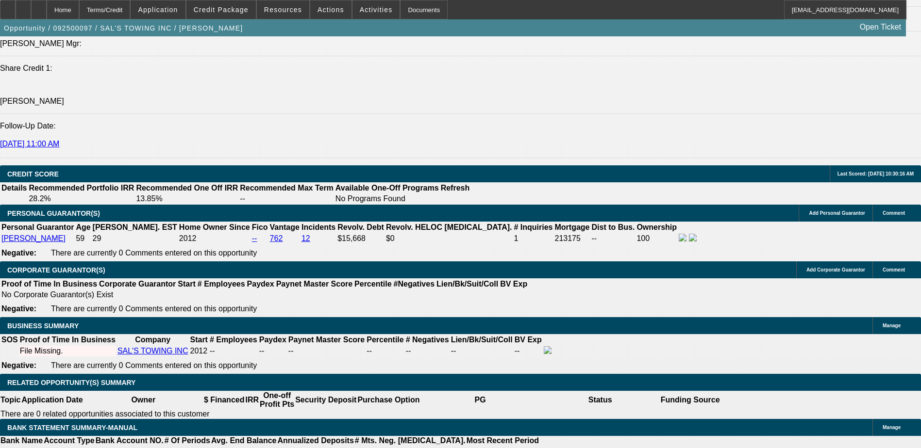
scroll to position [1083, 0]
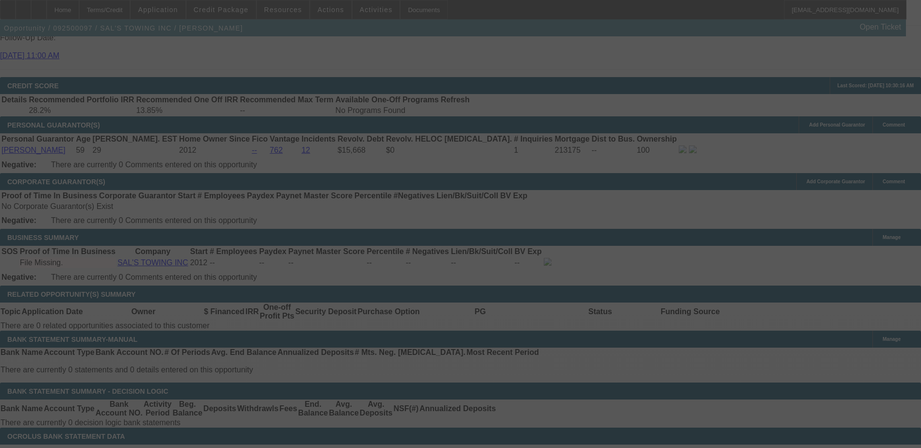
scroll to position [1374, 0]
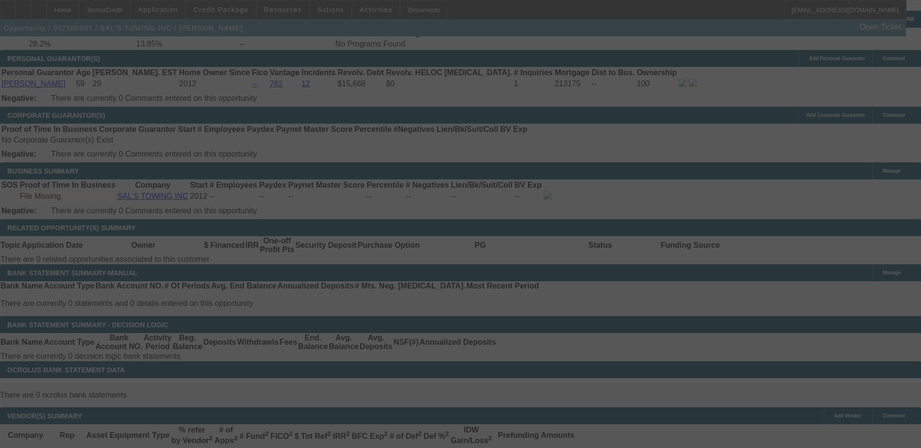
select select "0"
select select "2"
select select "0"
select select "6"
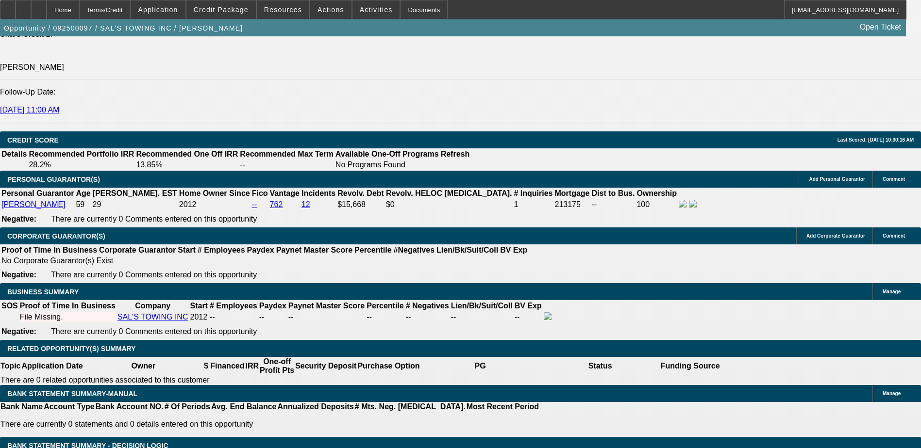
scroll to position [1277, 0]
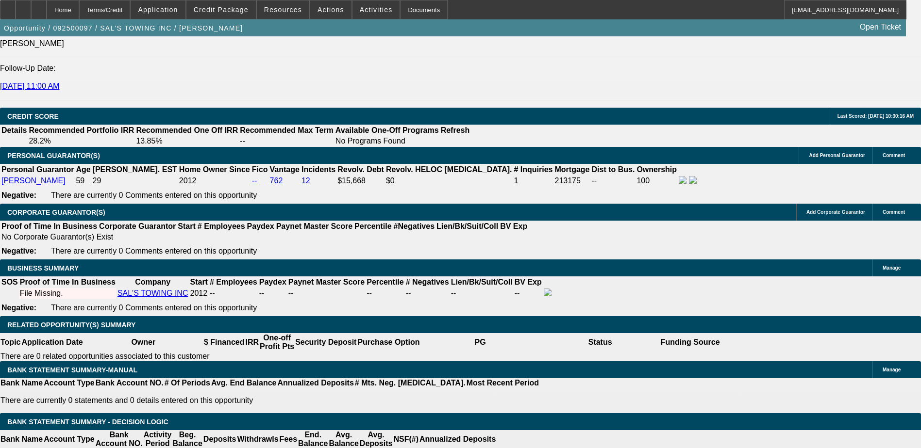
type input "11."
type input "UNKNOWN"
type input "11.5"
type input "$3,665.32"
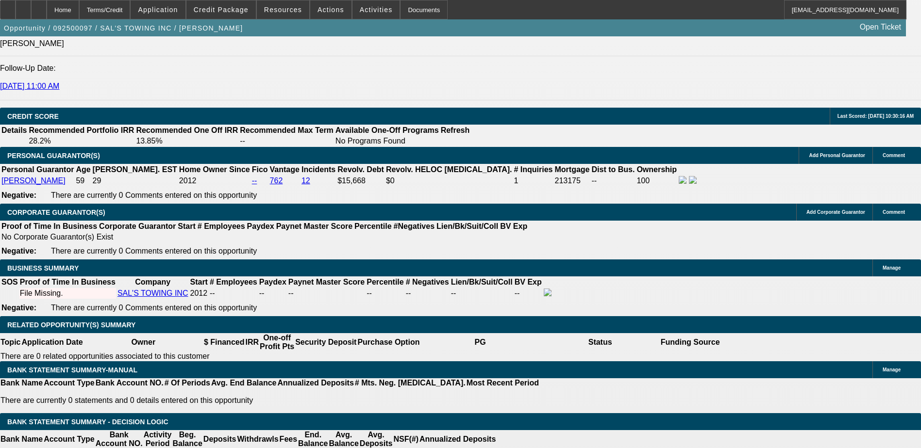
type input "11."
type input "$3,616.48"
type input "11.4"
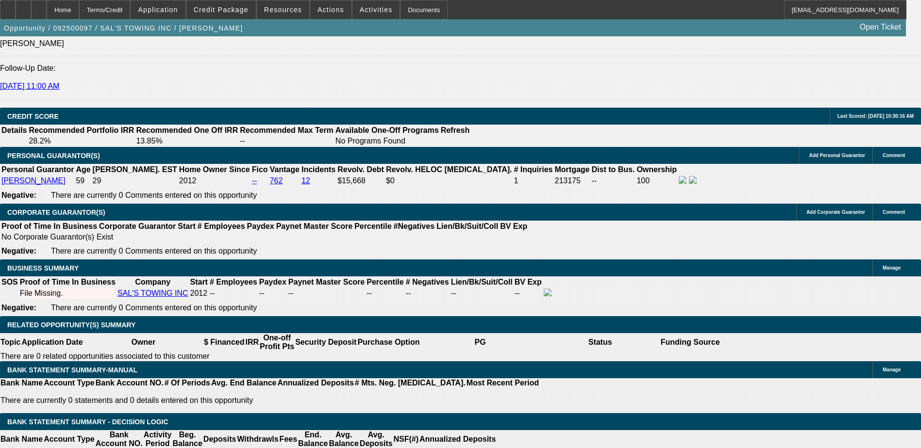
type input "$3,655.52"
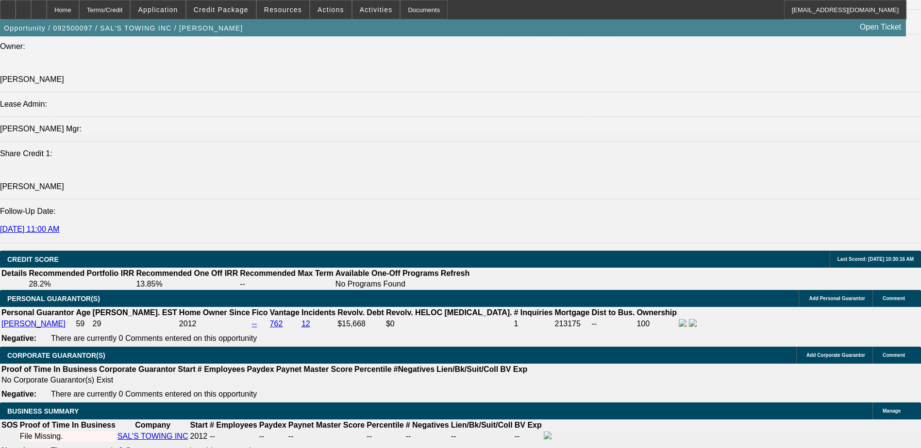
scroll to position [1083, 0]
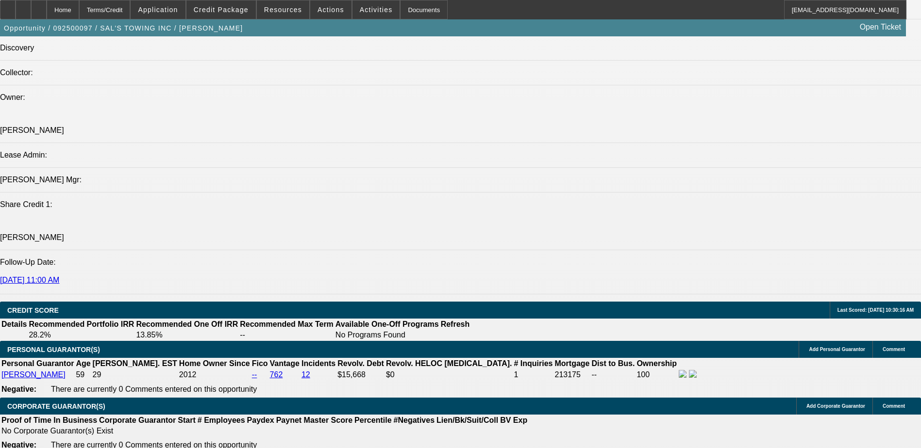
type input "11.4"
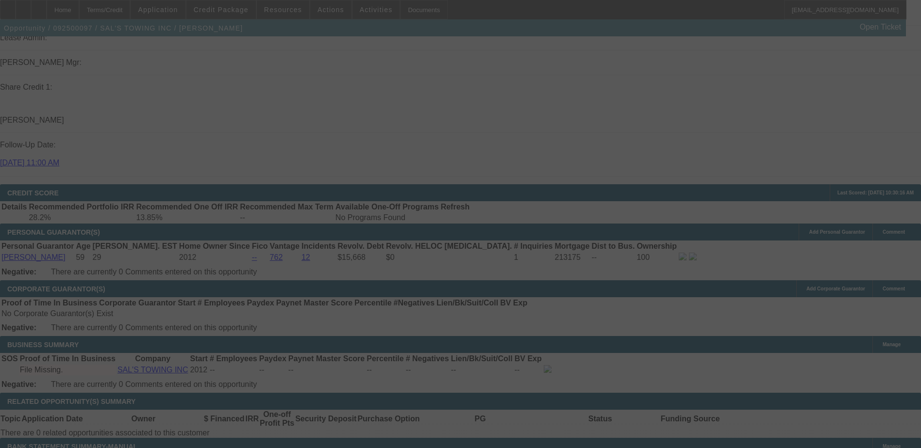
scroll to position [1277, 0]
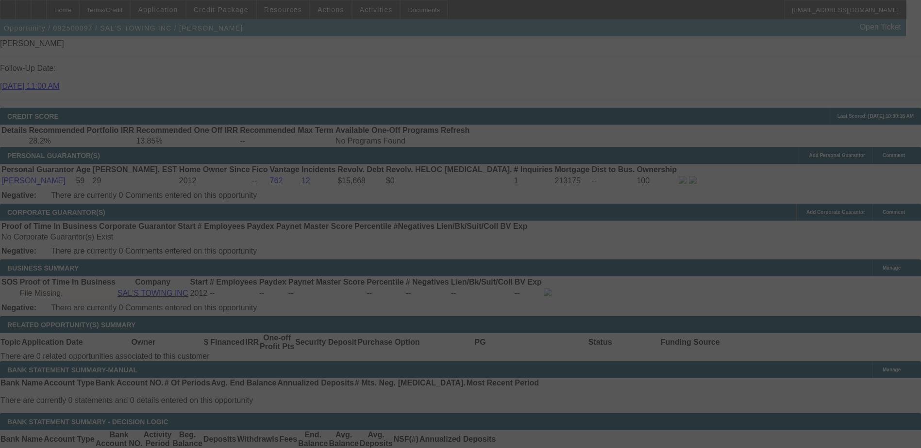
select select "0"
select select "2"
select select "0"
select select "6"
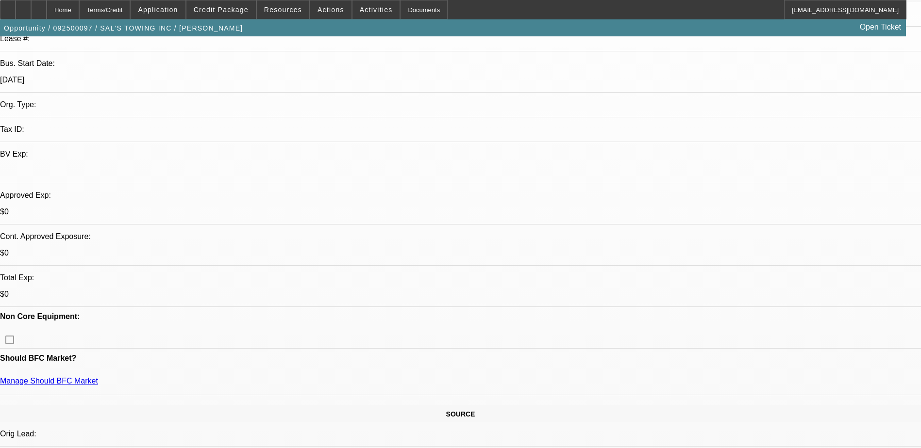
scroll to position [243, 0]
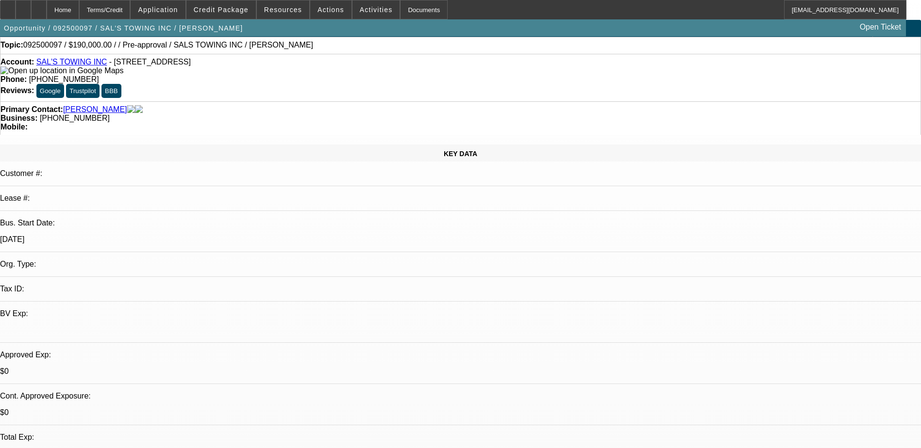
scroll to position [0, 0]
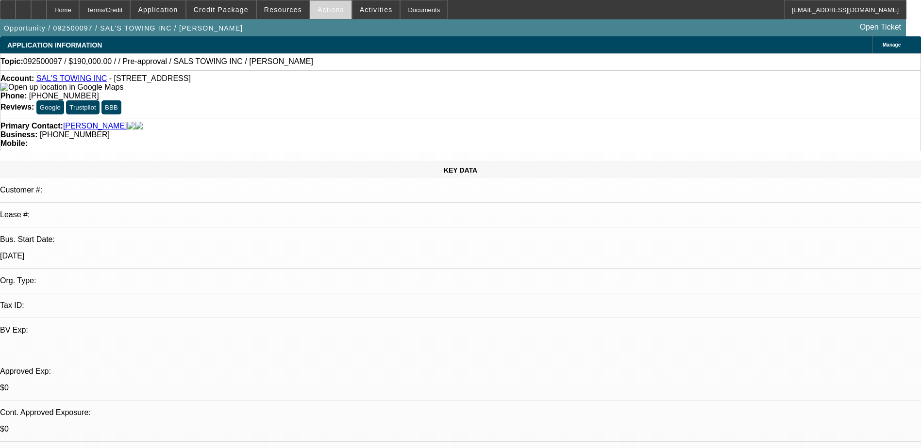
click at [318, 11] on span "Actions" at bounding box center [330, 10] width 27 height 8
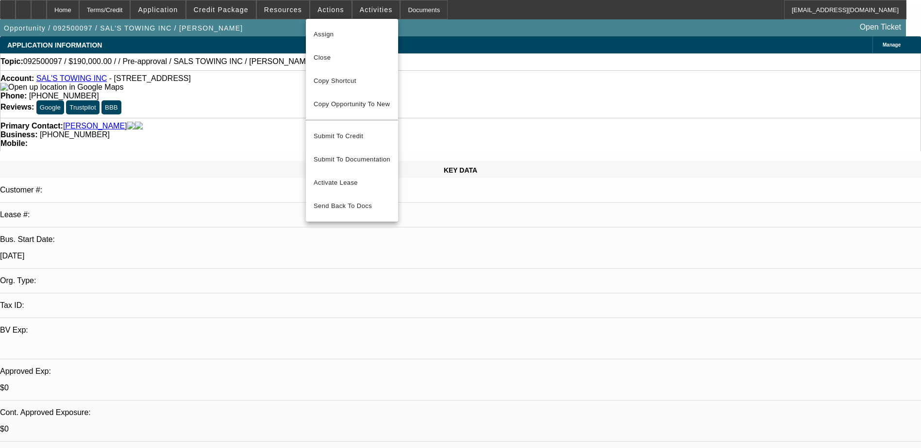
click at [349, 12] on div at bounding box center [460, 224] width 921 height 448
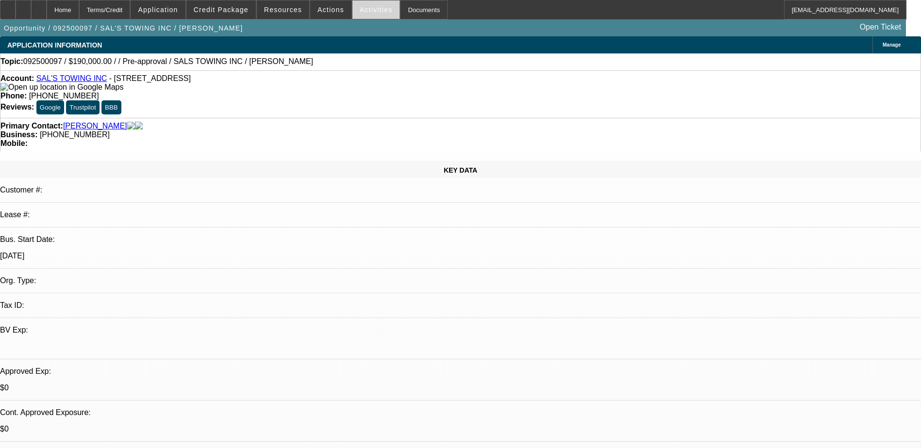
click at [360, 11] on span "Activities" at bounding box center [376, 10] width 33 height 8
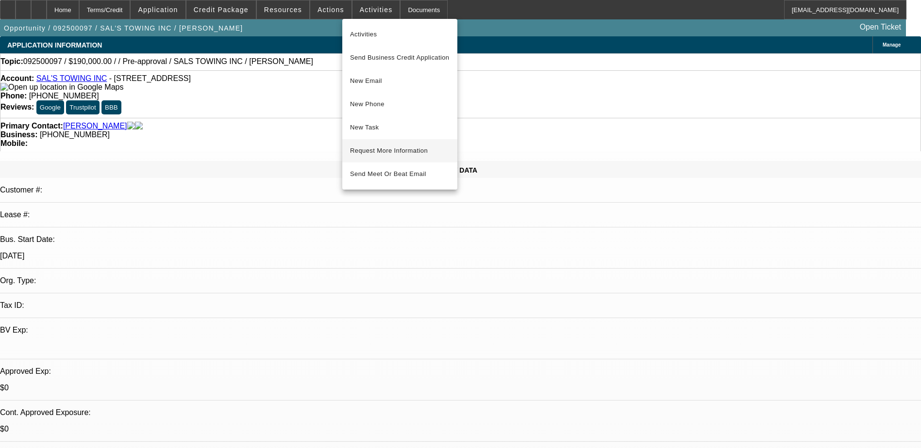
click at [411, 152] on span "Request More Information" at bounding box center [399, 151] width 99 height 12
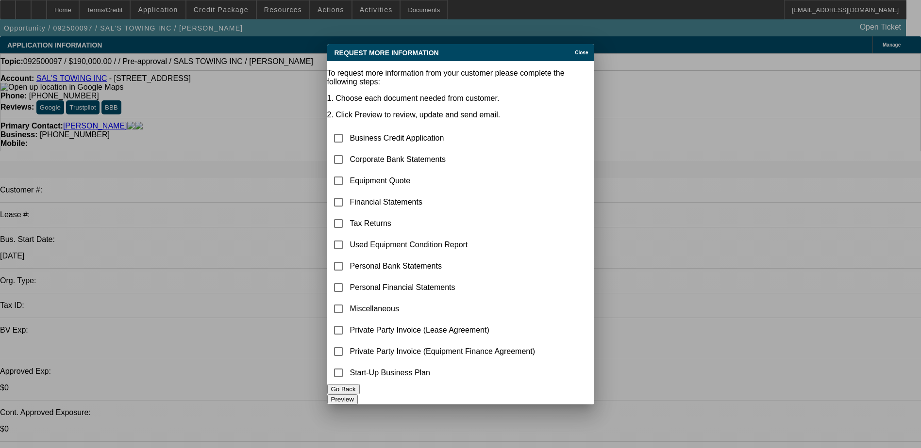
click at [572, 44] on div "Close" at bounding box center [582, 49] width 21 height 11
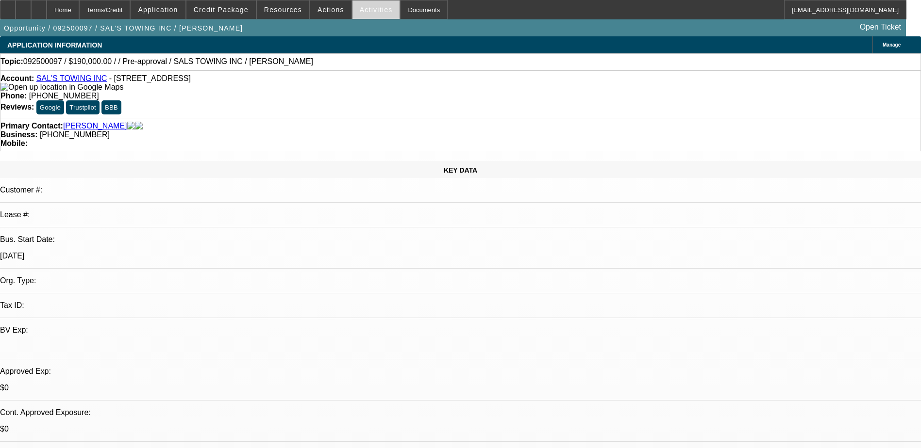
click at [361, 6] on span "Activities" at bounding box center [376, 10] width 33 height 8
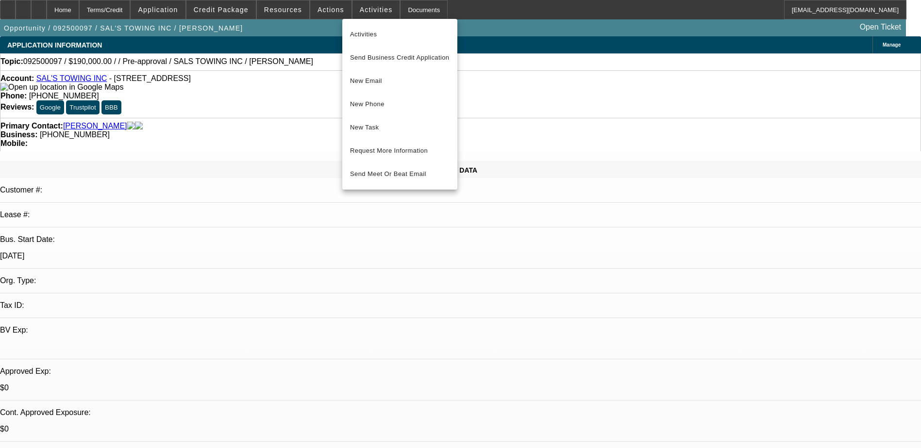
click at [178, 12] on div at bounding box center [460, 224] width 921 height 448
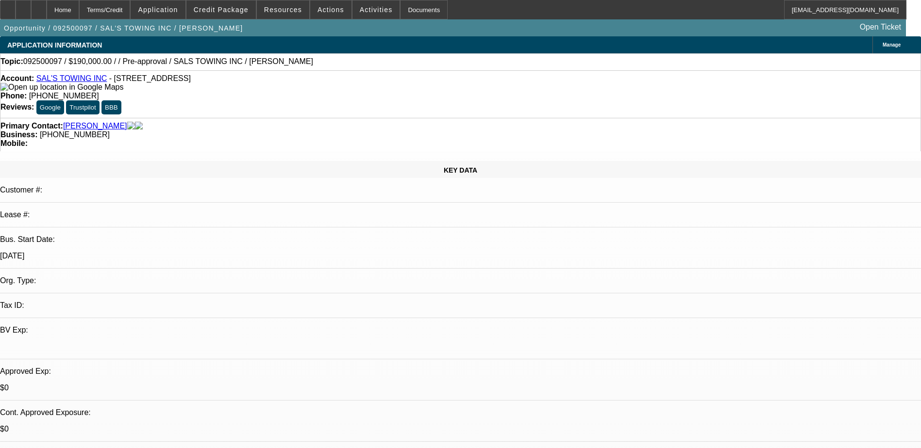
click at [178, 12] on span "Application" at bounding box center [158, 10] width 40 height 8
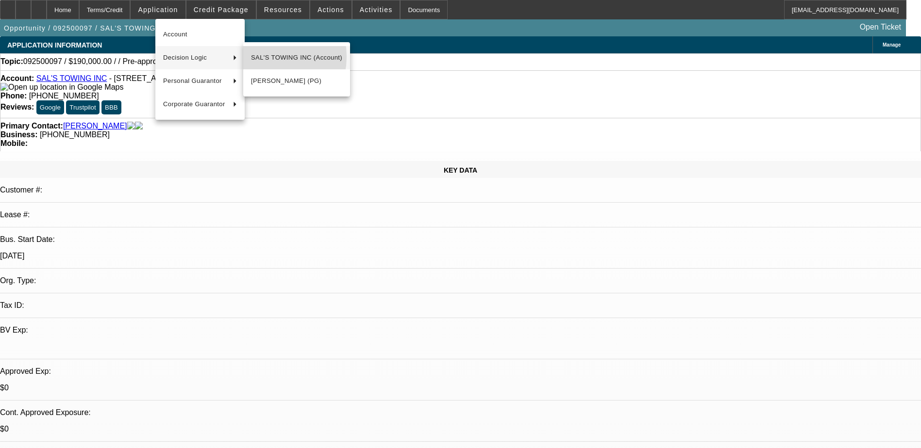
click at [262, 57] on span "SAL'S TOWING INC (Account)" at bounding box center [296, 58] width 91 height 12
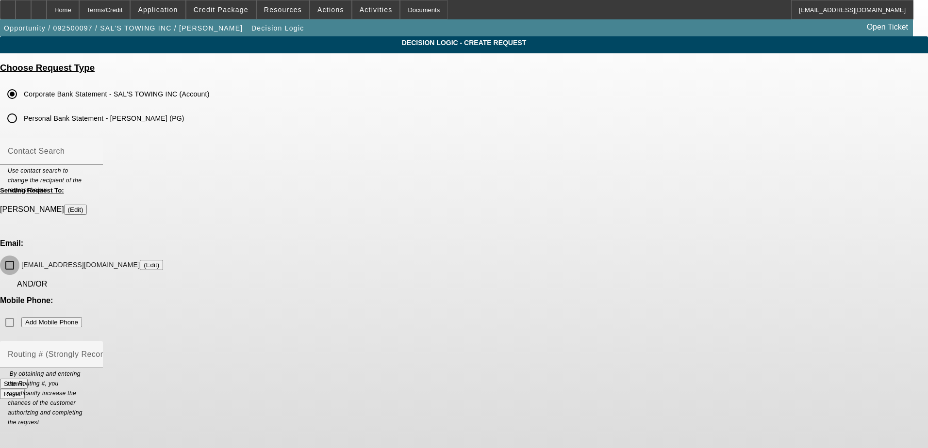
click at [19, 256] on input "salsautorepair@sbcglobal.net (Edit)" at bounding box center [9, 265] width 19 height 19
click at [28, 379] on button "Submit" at bounding box center [14, 384] width 28 height 10
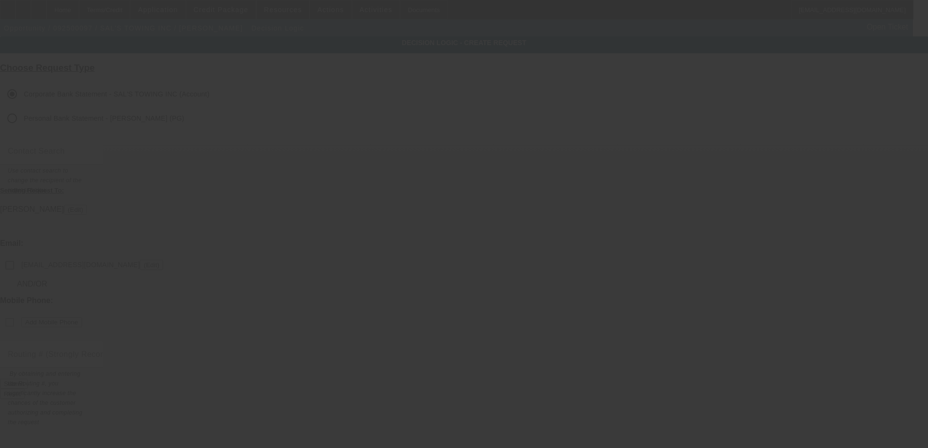
checkbox input "false"
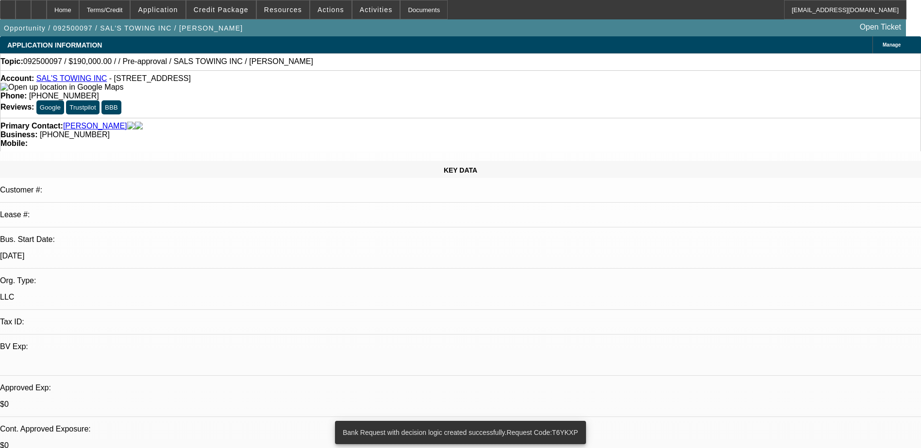
select select "0"
select select "2"
select select "0"
select select "6"
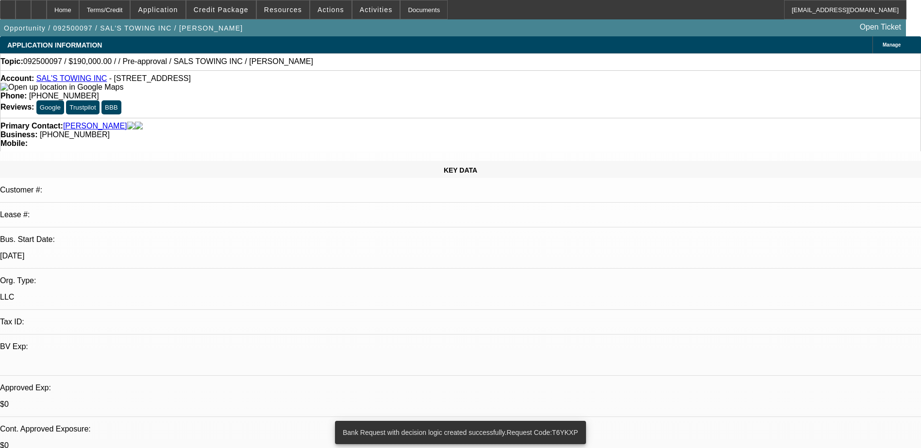
select select "0"
select select "0.1"
select select "4"
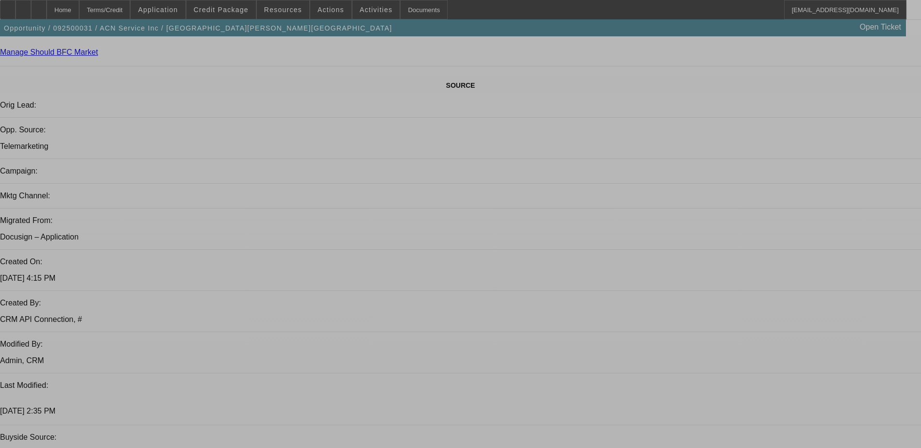
select select "0"
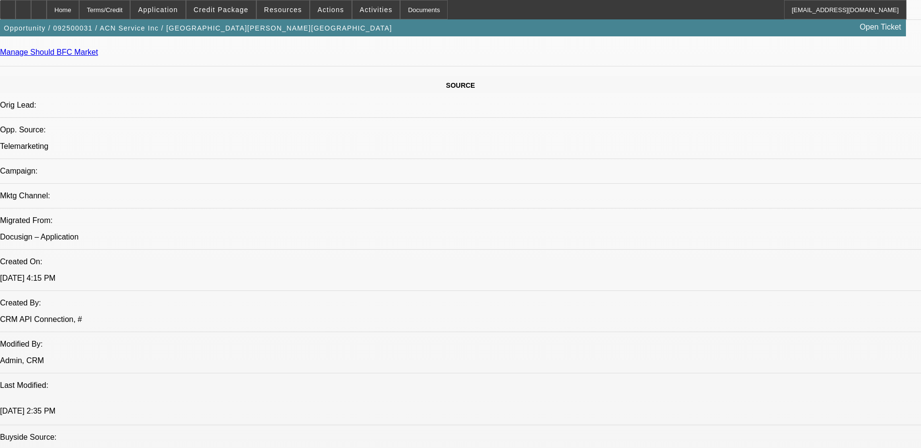
select select "0"
select select "0.1"
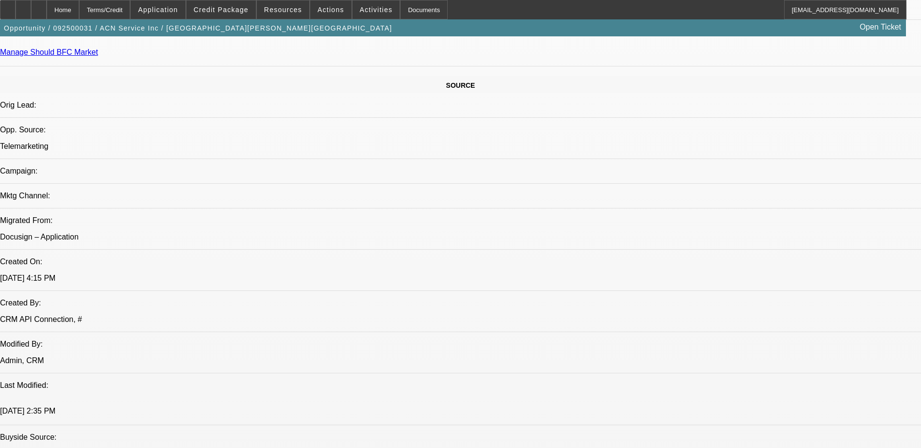
select select "0.15"
select select "2"
select select "0.1"
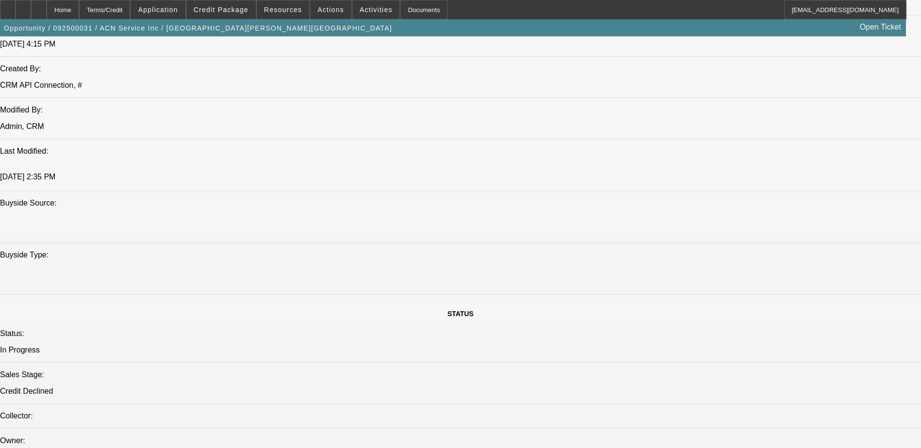
select select "1"
select select "4"
select select "1"
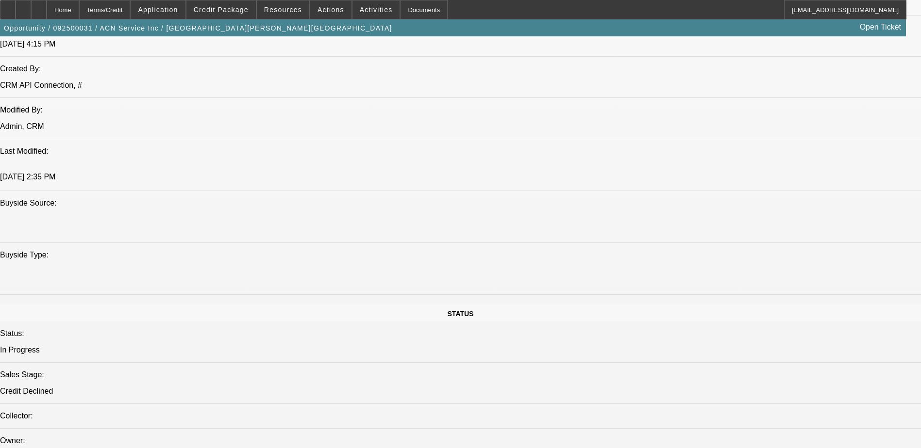
select select "4"
select select "1"
select select "2"
select select "4"
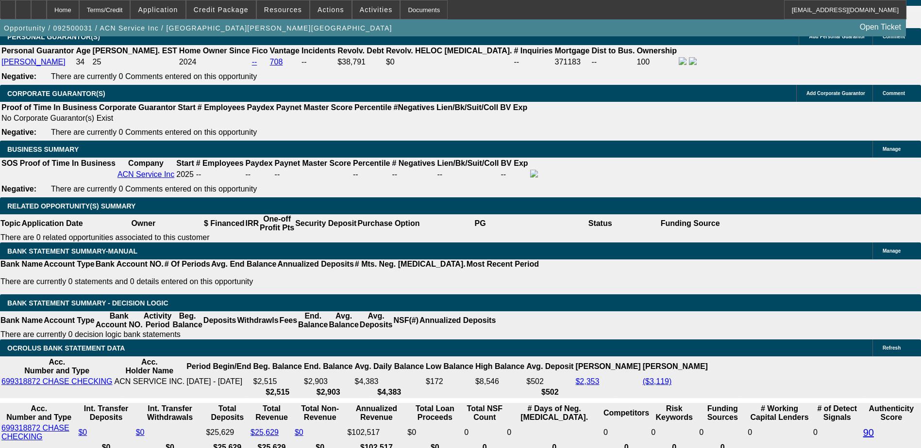
scroll to position [1452, 0]
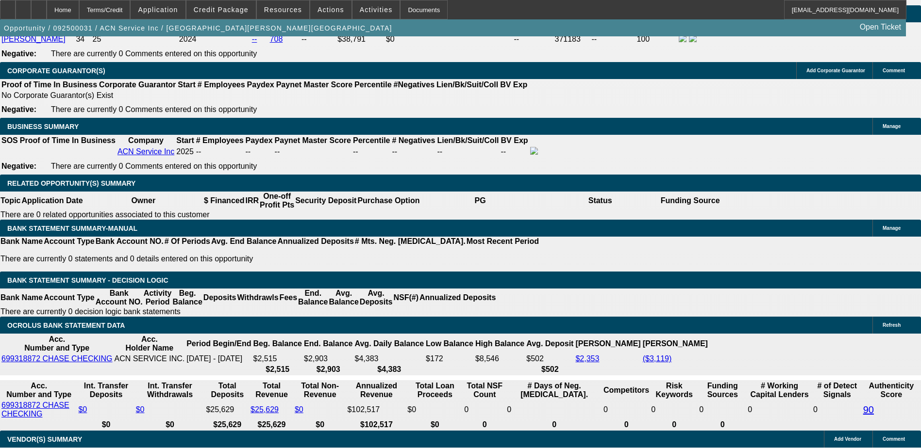
select select "0.1"
type input "$9,000.00"
type input "UNKNOWN"
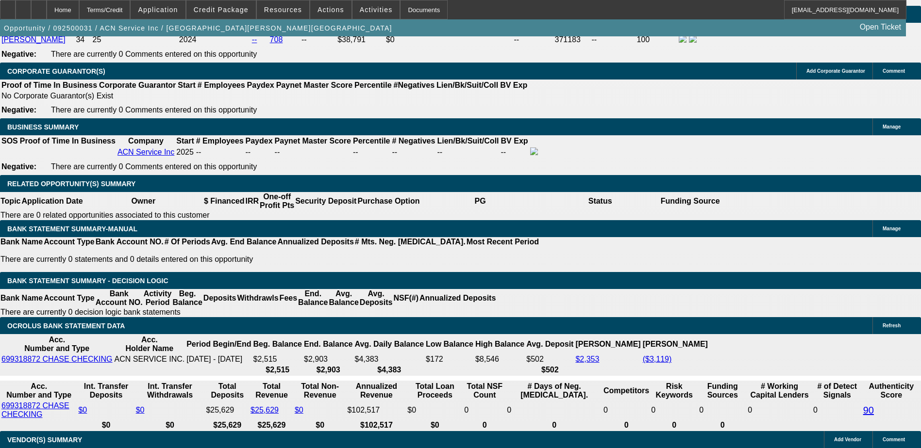
scroll to position [1306, 0]
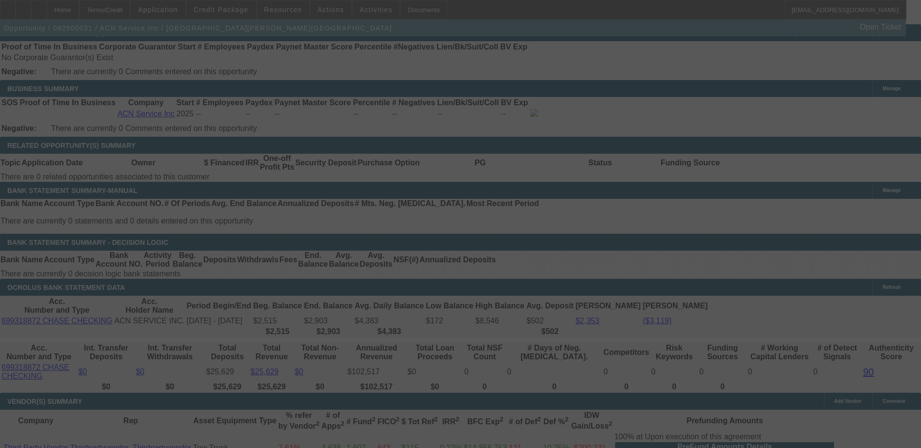
scroll to position [1452, 0]
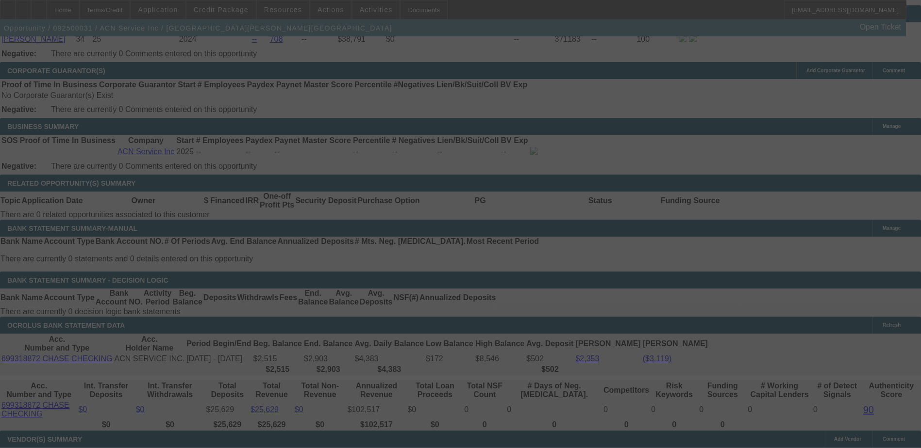
select select "0"
select select "0.1"
select select "4"
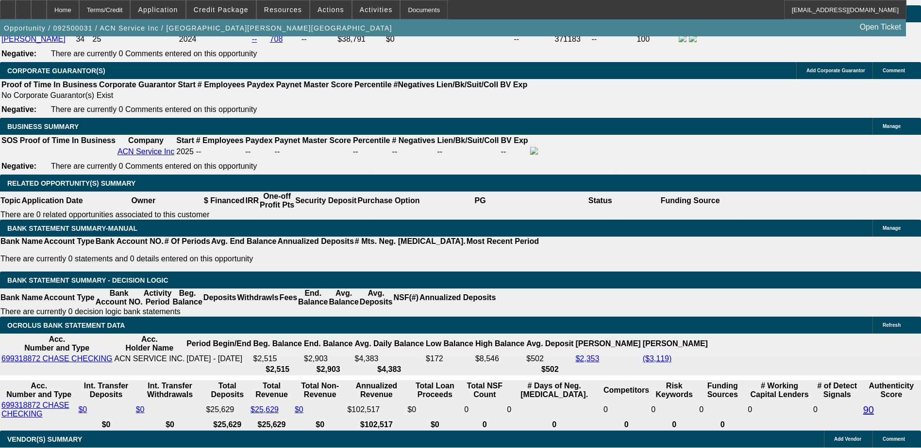
scroll to position [1403, 0]
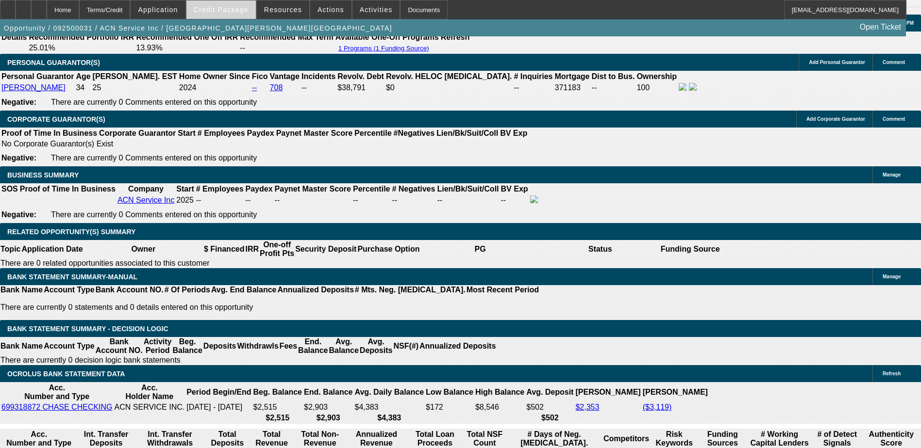
click at [239, 13] on span "Credit Package" at bounding box center [221, 10] width 55 height 8
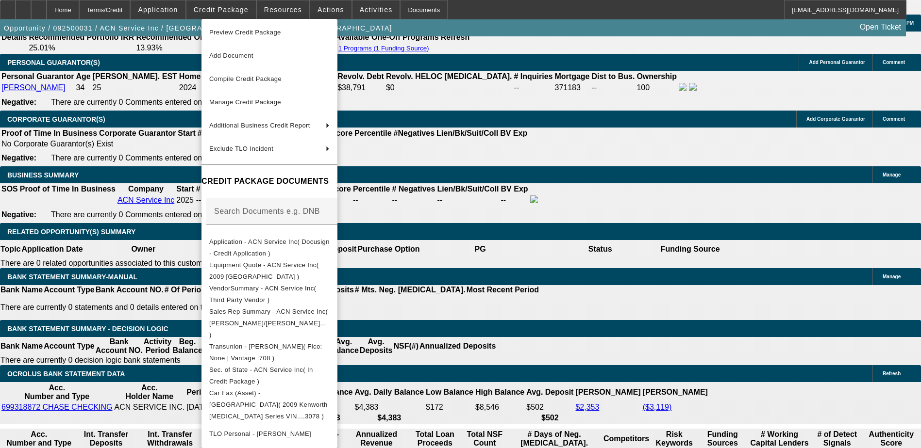
scroll to position [0, 0]
click at [555, 214] on div at bounding box center [460, 224] width 921 height 448
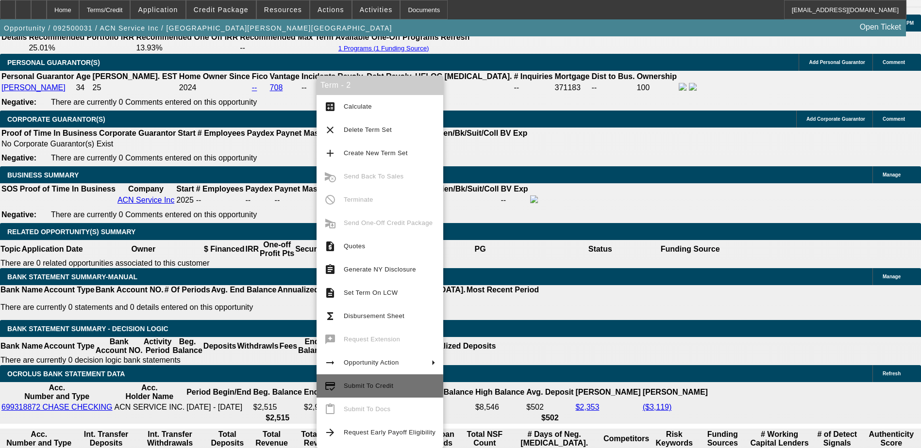
click at [379, 384] on span "Submit To Credit" at bounding box center [368, 385] width 49 height 7
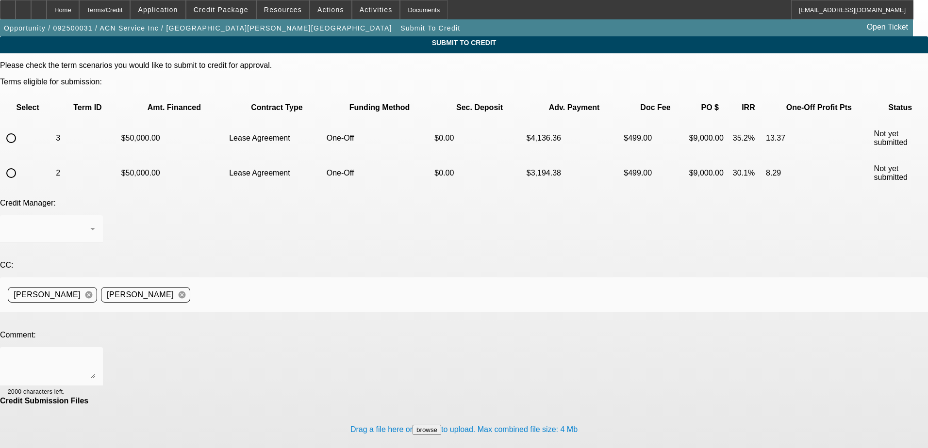
click at [21, 164] on input "radio" at bounding box center [10, 173] width 19 height 19
radio input "true"
click at [95, 355] on textarea at bounding box center [51, 366] width 87 height 23
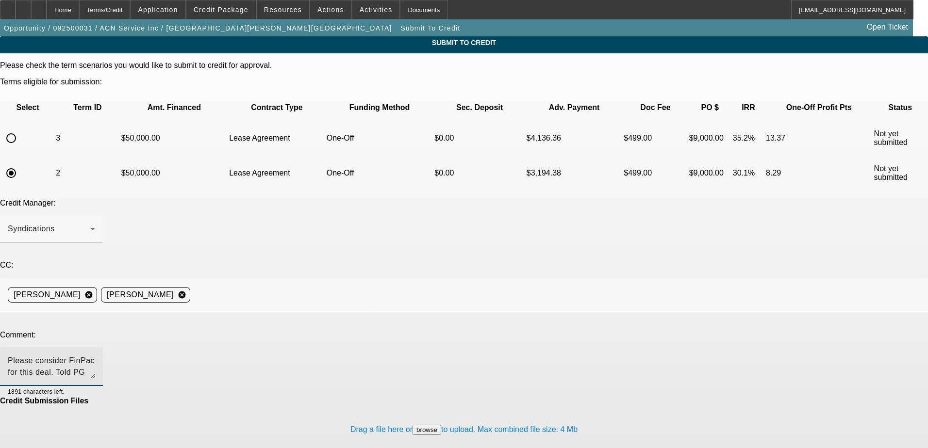
type textarea "Please consider FinPac for this deal. Told PG with this start up program we can…"
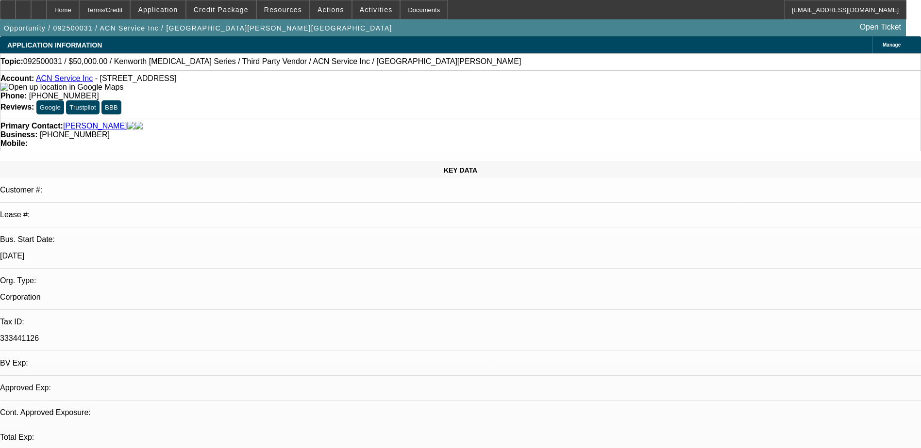
select select "0"
select select "0.1"
select select "4"
select select "0"
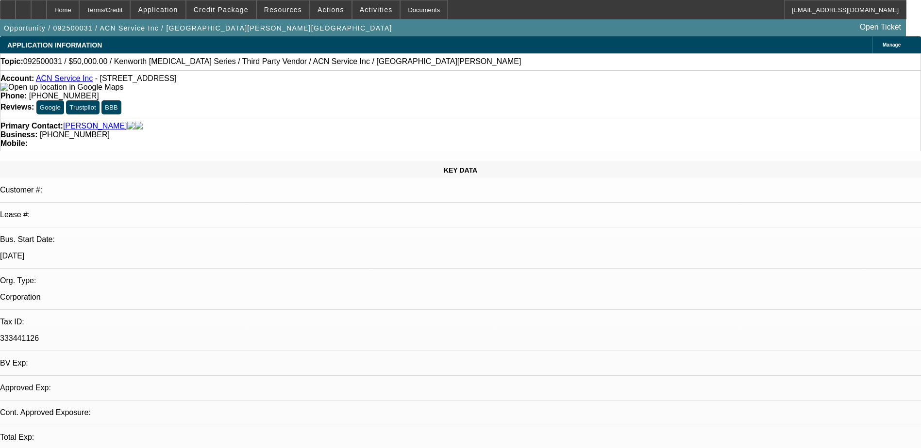
select select "0"
select select "0.1"
select select "4"
select select "0.15"
select select "2"
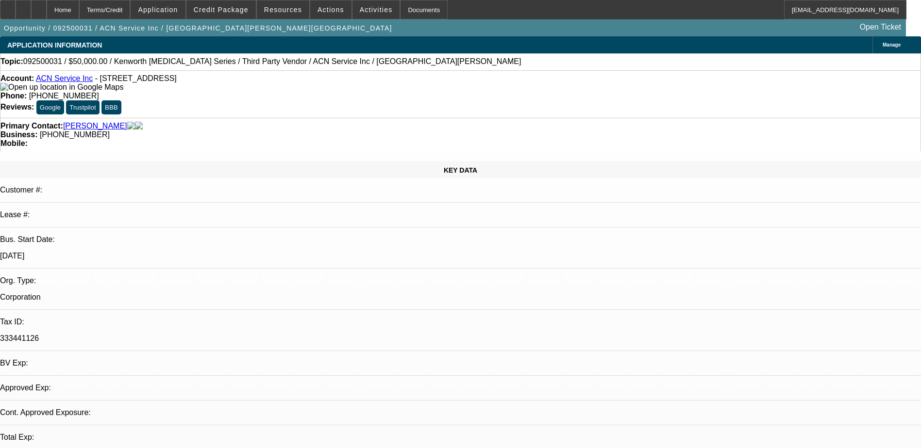
select select "2"
select select "0.1"
select select "4"
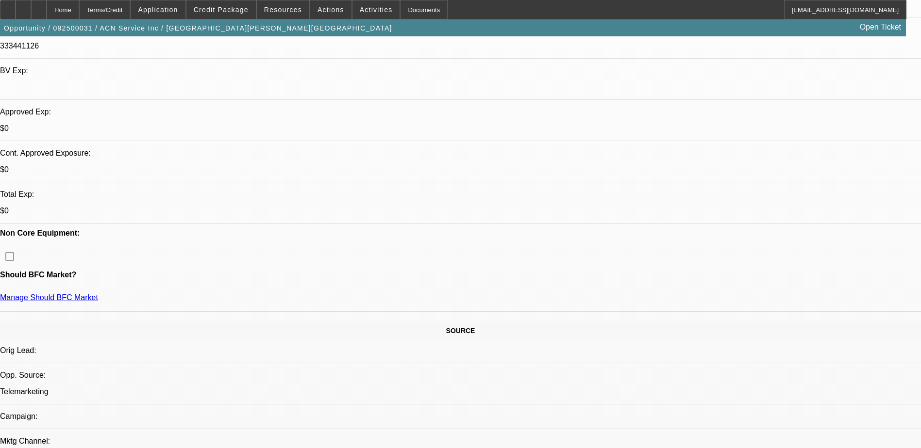
scroll to position [194, 0]
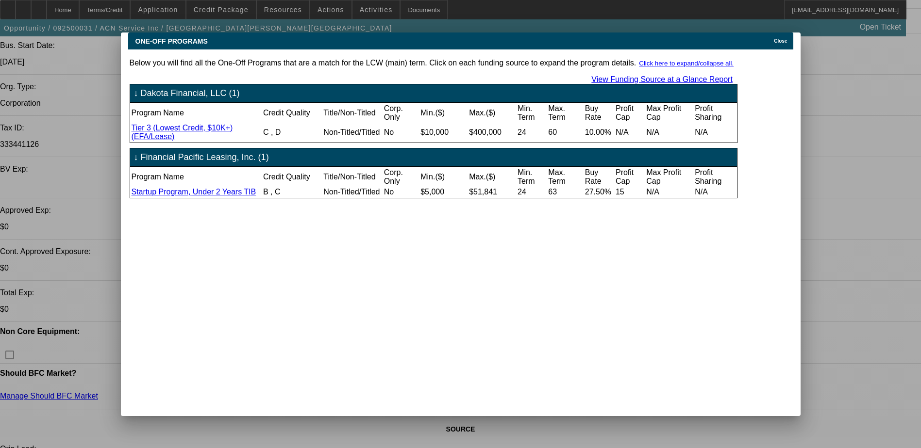
scroll to position [0, 0]
click at [777, 38] on span "Close" at bounding box center [780, 40] width 13 height 5
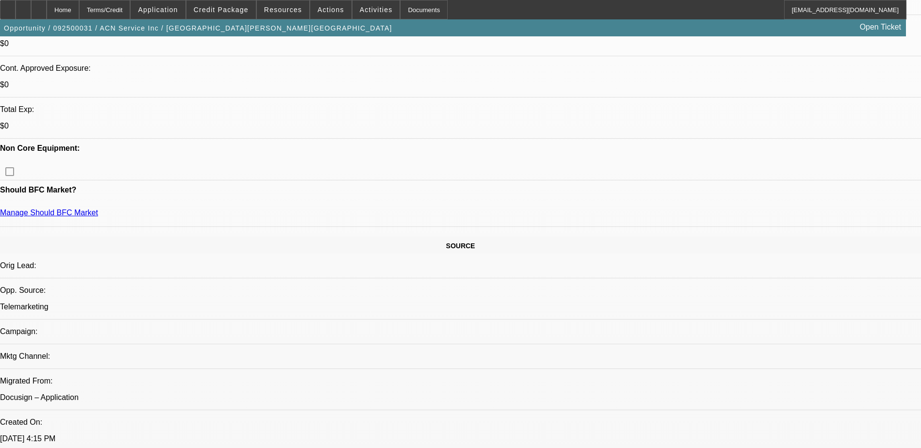
scroll to position [291, 0]
